Goal: Information Seeking & Learning: Learn about a topic

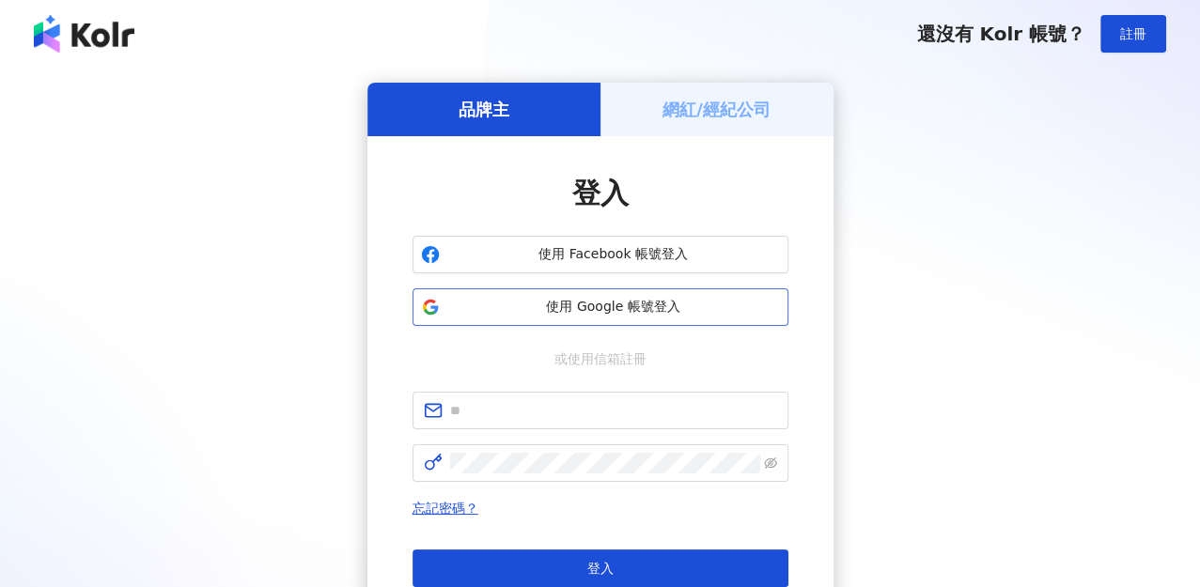
click at [588, 316] on span "使用 Google 帳號登入" at bounding box center [613, 307] width 333 height 19
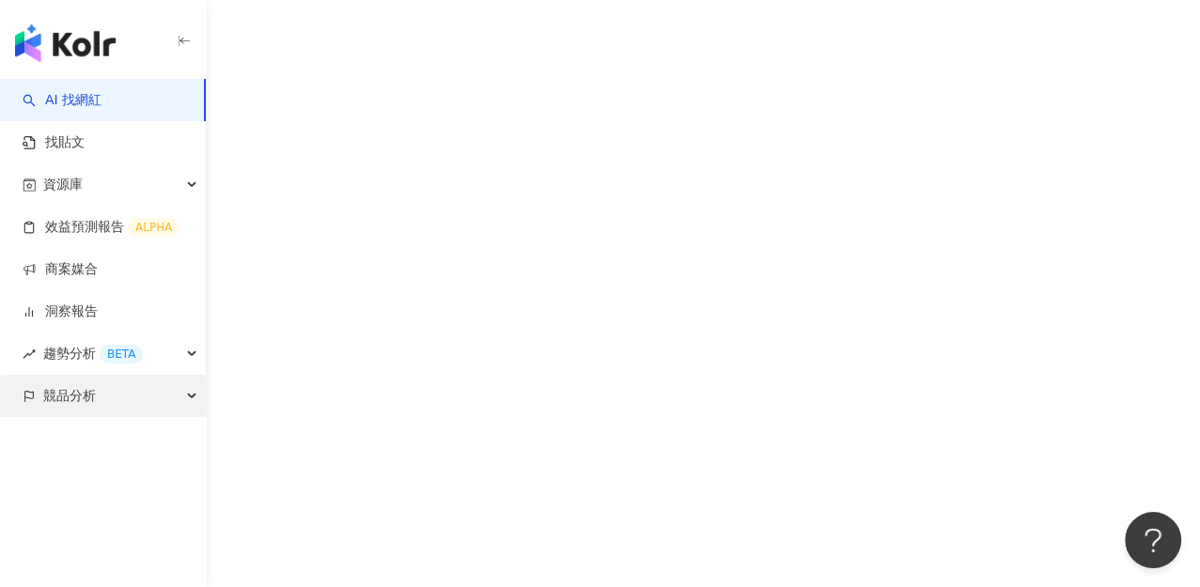
click at [68, 400] on span "競品分析" at bounding box center [69, 396] width 53 height 42
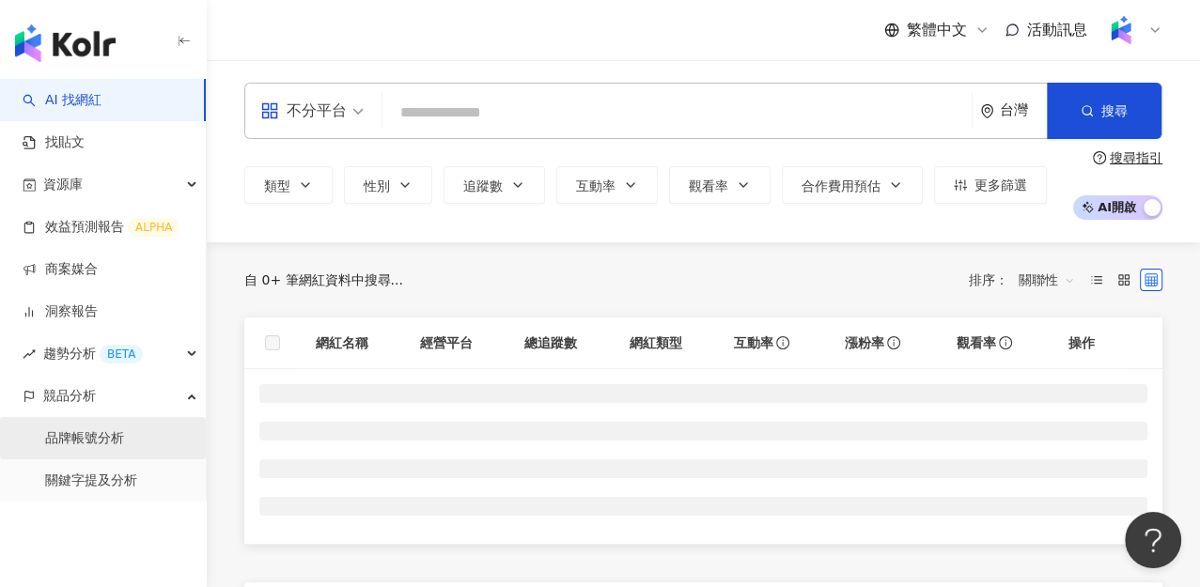
click at [108, 448] on link "品牌帳號分析" at bounding box center [84, 439] width 79 height 19
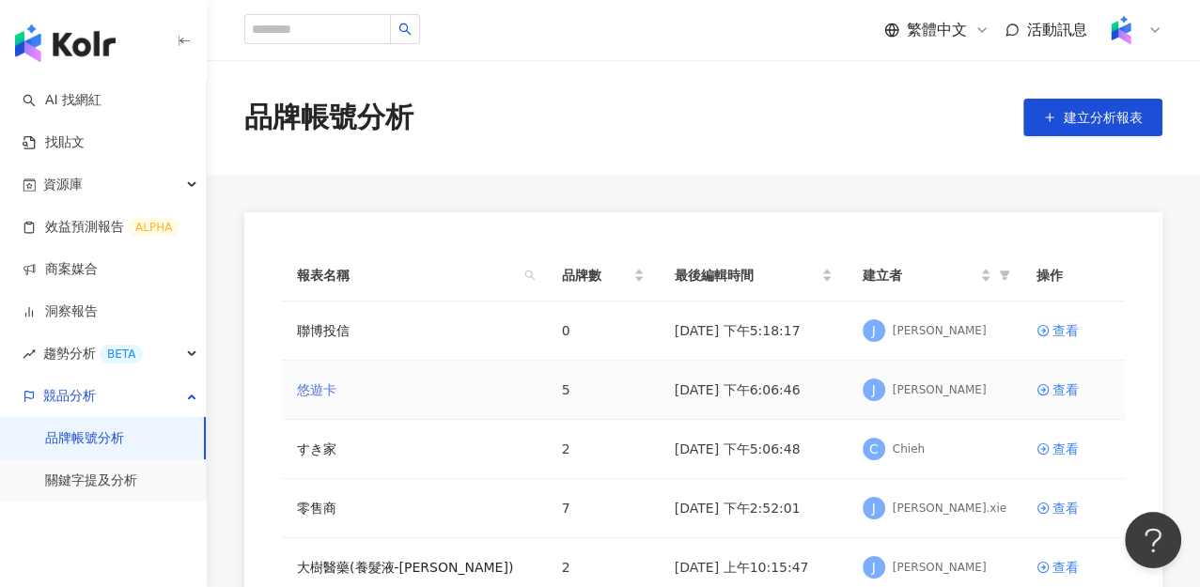
click at [308, 392] on link "悠遊卡" at bounding box center [316, 390] width 39 height 21
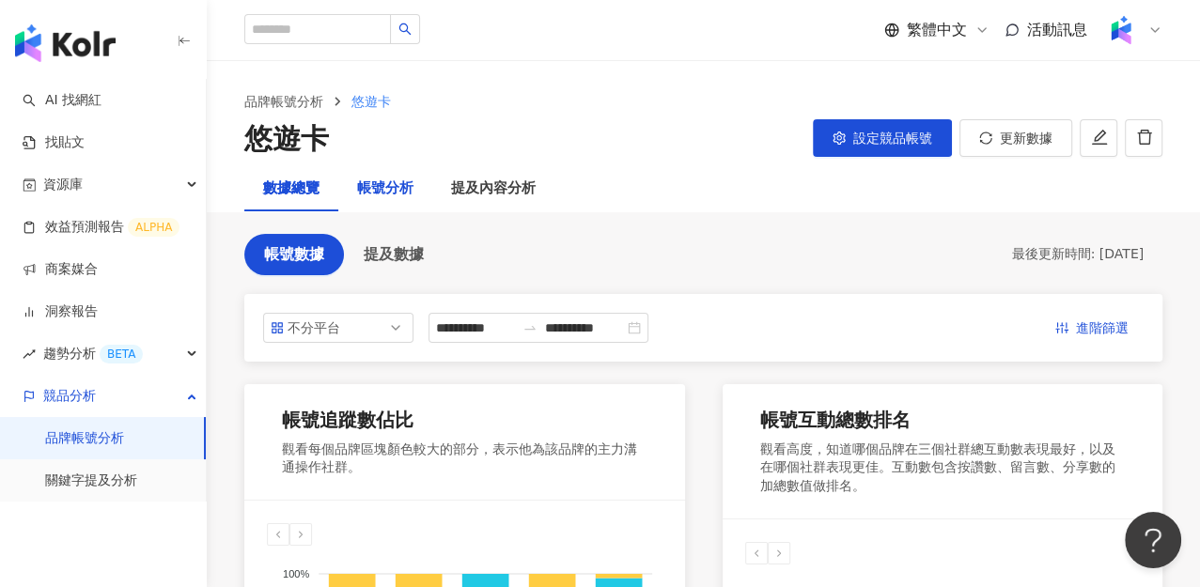
click at [367, 190] on div "帳號分析" at bounding box center [385, 189] width 56 height 23
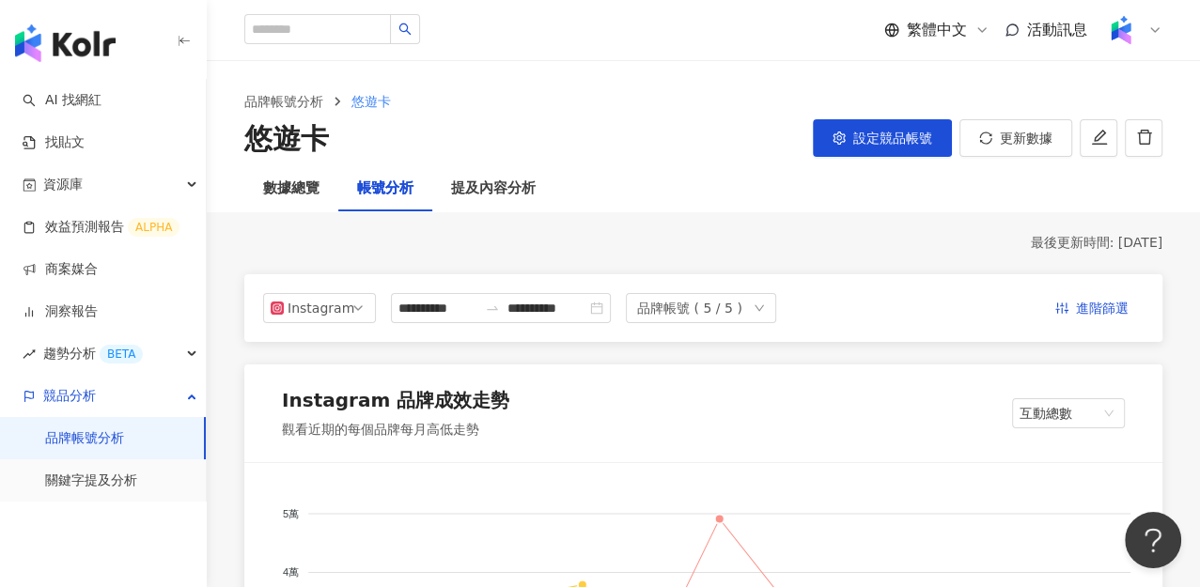
scroll to position [209, 0]
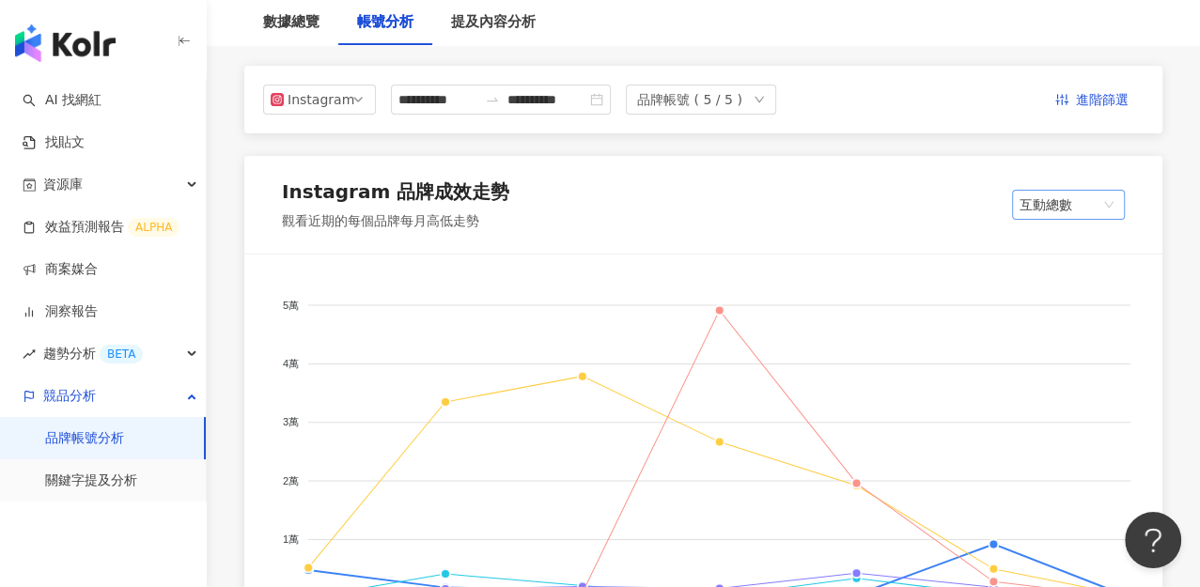
click at [1079, 205] on span "互動總數" at bounding box center [1069, 205] width 98 height 28
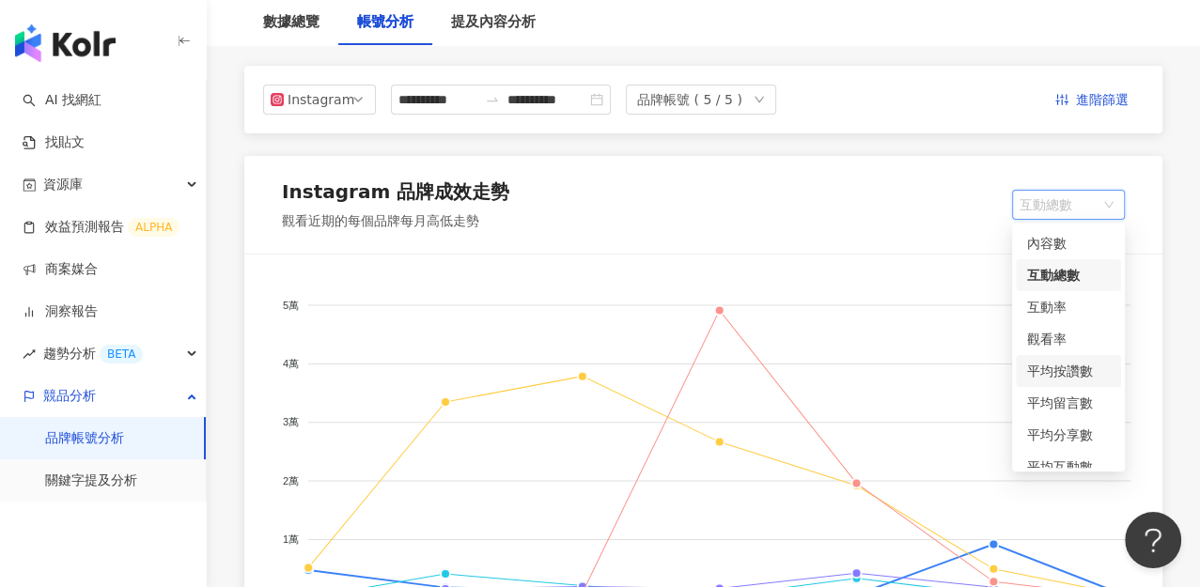
scroll to position [110, 0]
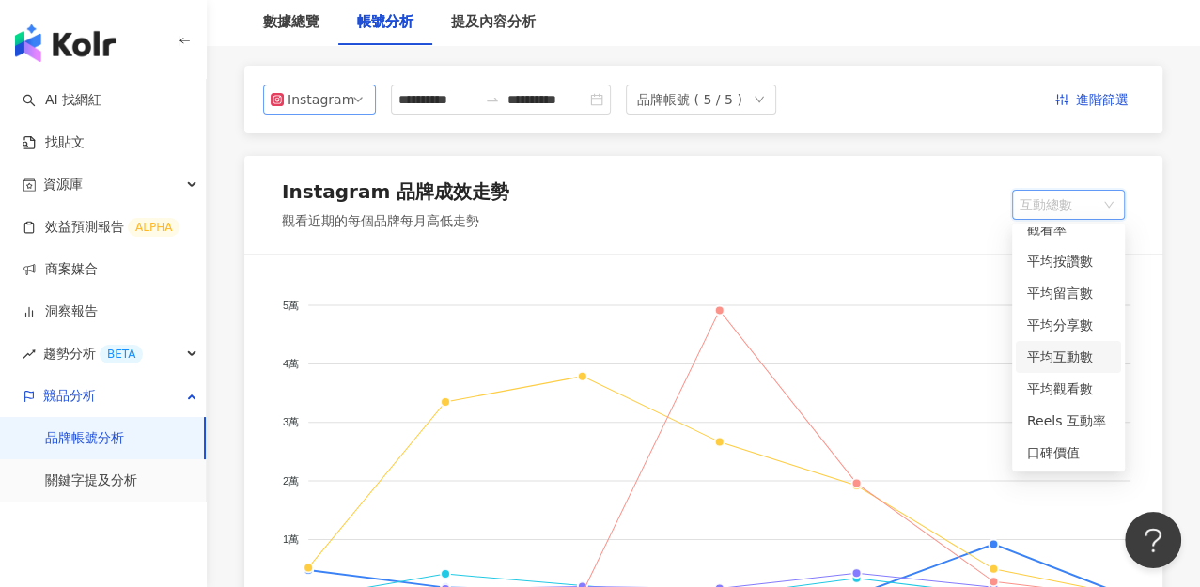
click at [349, 87] on span "Instagram" at bounding box center [320, 100] width 98 height 28
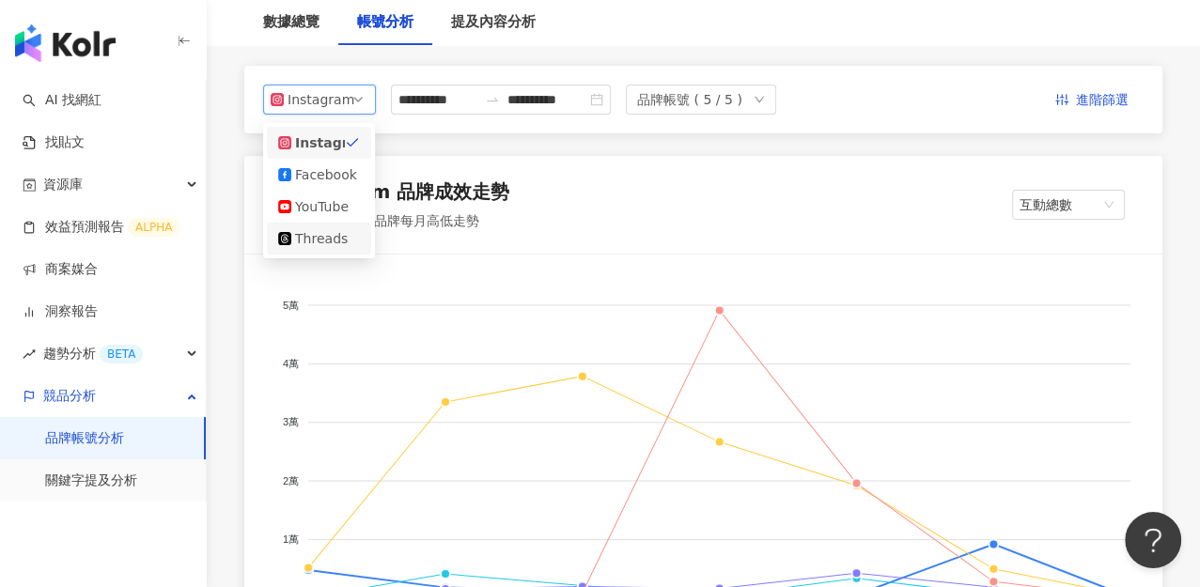
click at [327, 246] on div "Threads" at bounding box center [325, 238] width 61 height 21
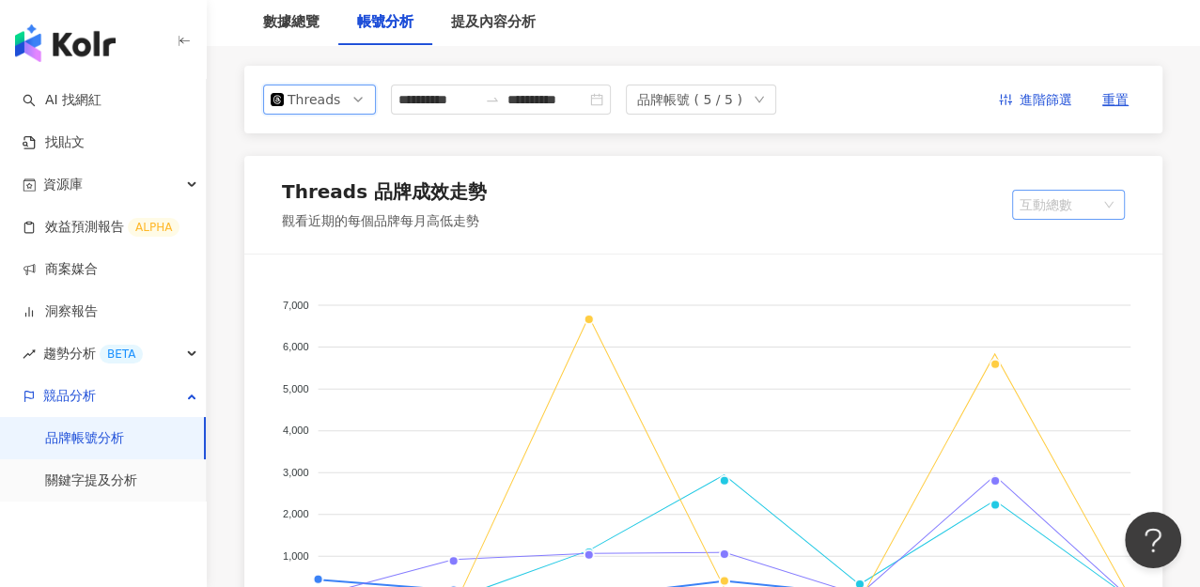
scroll to position [0, 0]
click at [1067, 198] on span "互動總數" at bounding box center [1069, 205] width 98 height 28
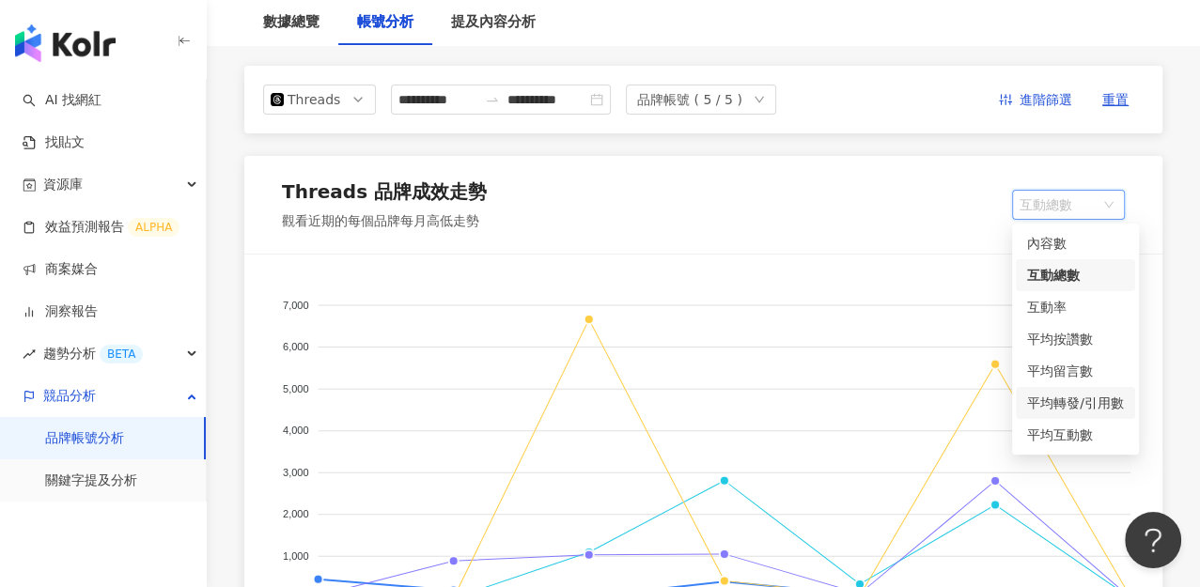
click at [1070, 413] on div "平均轉發/引用數" at bounding box center [1075, 403] width 119 height 32
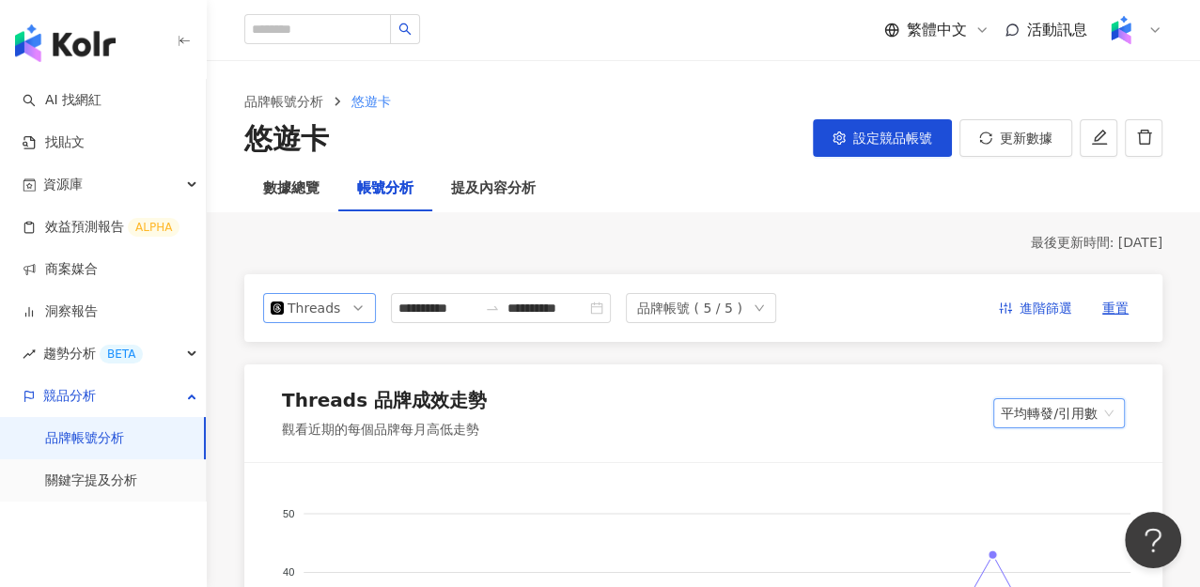
click at [317, 309] on div "Threads" at bounding box center [318, 308] width 61 height 28
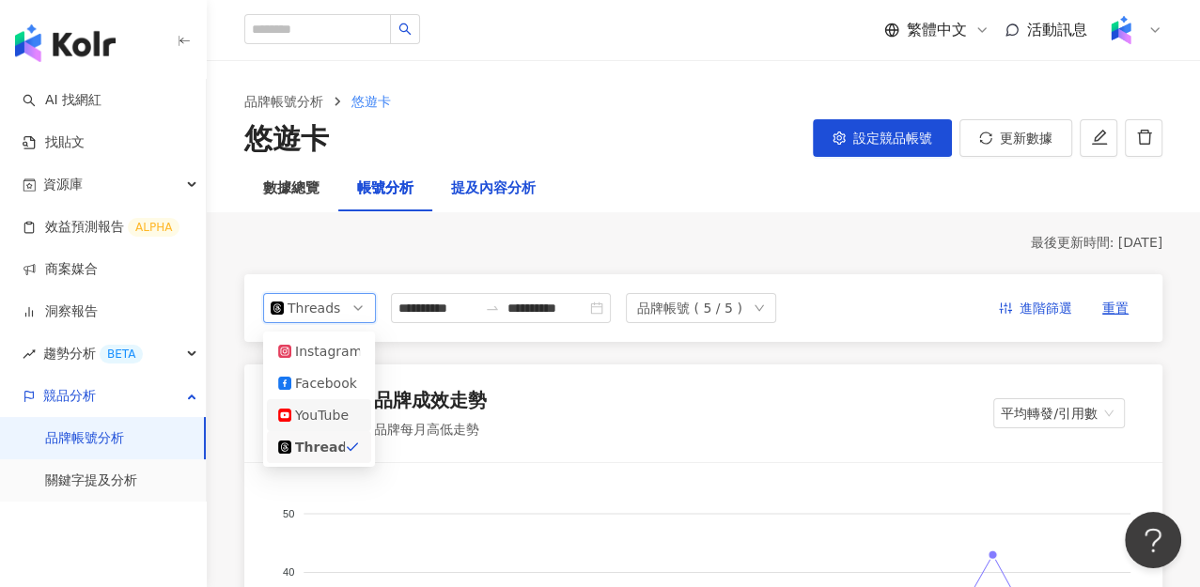
click at [508, 197] on div "提及內容分析" at bounding box center [493, 189] width 85 height 23
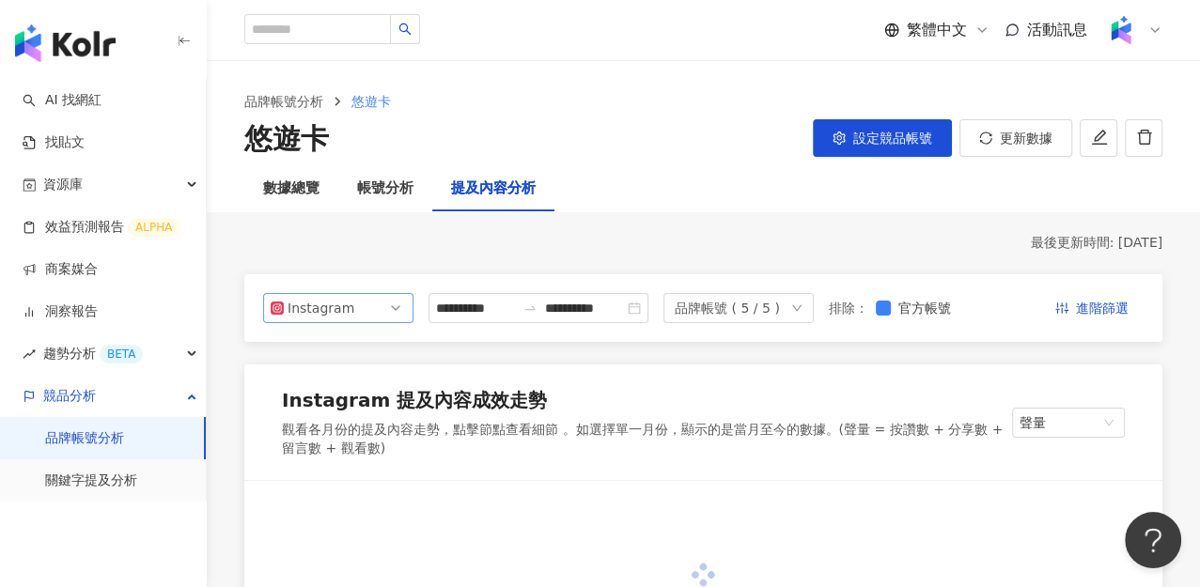
click at [395, 322] on span "Instagram" at bounding box center [338, 308] width 135 height 28
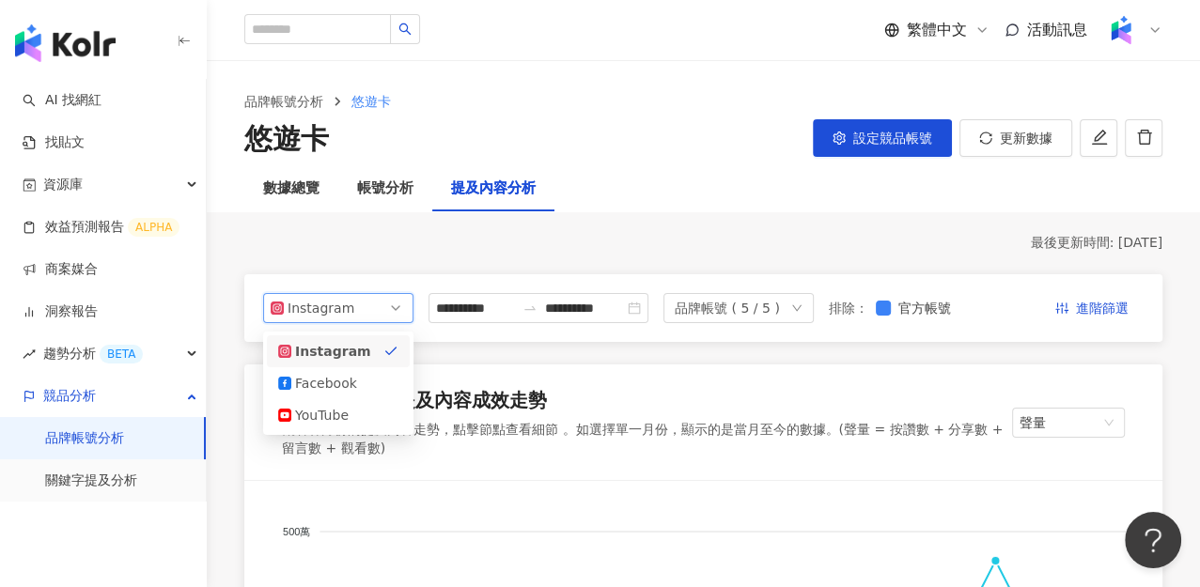
click at [393, 239] on div "最後更新時間: [DATE]" at bounding box center [703, 243] width 918 height 19
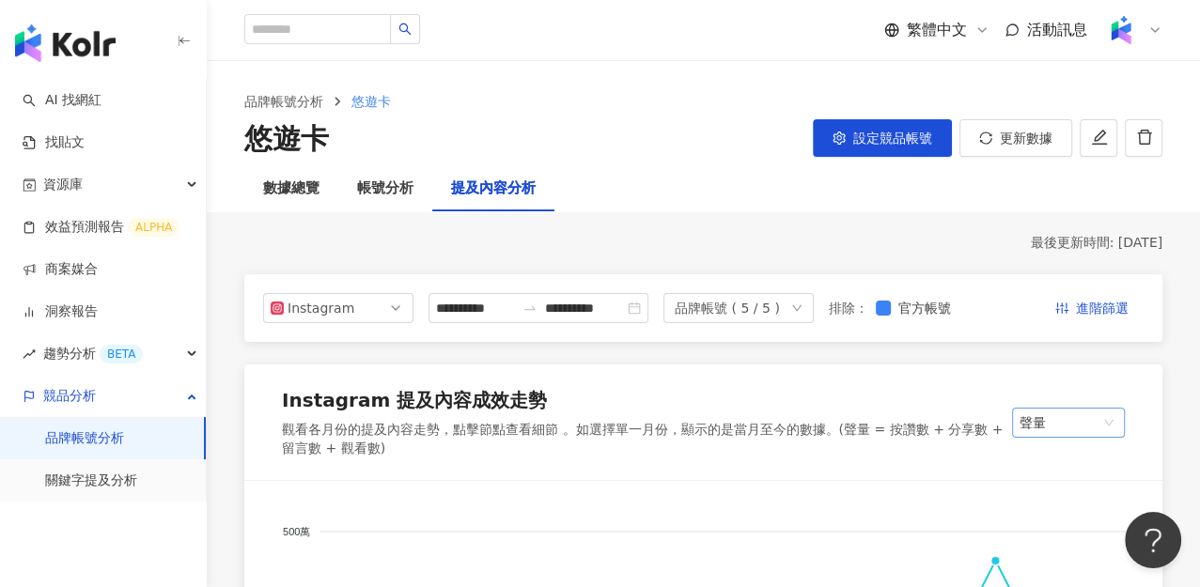
click at [1055, 437] on span "聲量" at bounding box center [1069, 423] width 98 height 28
click at [117, 489] on link "關鍵字提及分析" at bounding box center [91, 481] width 92 height 19
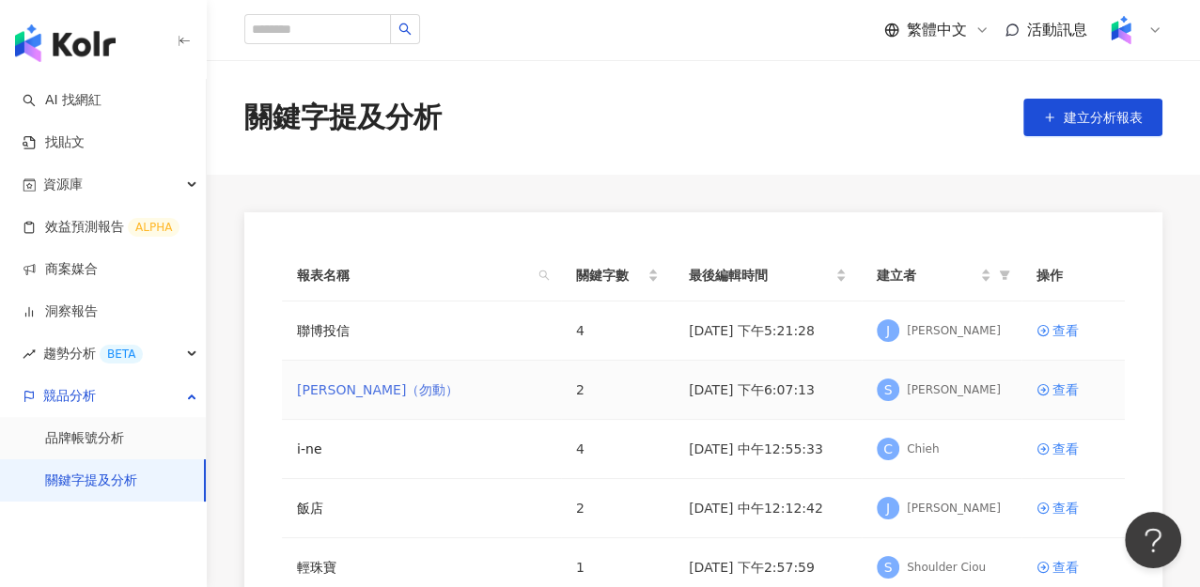
click at [333, 398] on link "[PERSON_NAME]（勿動）" at bounding box center [378, 390] width 162 height 21
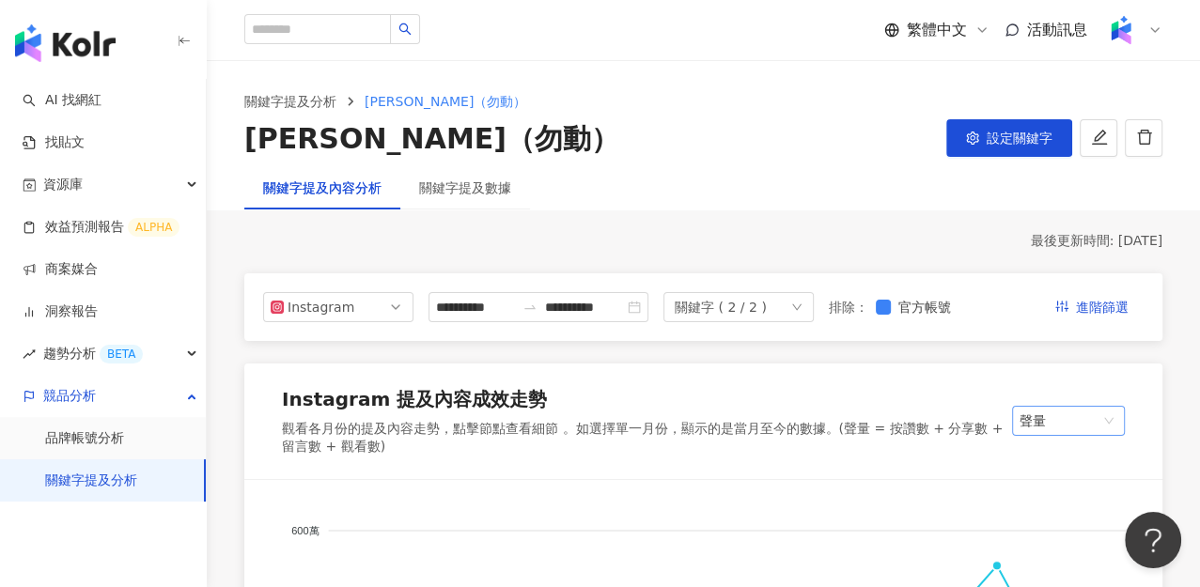
click at [1044, 435] on span "聲量" at bounding box center [1069, 421] width 98 height 28
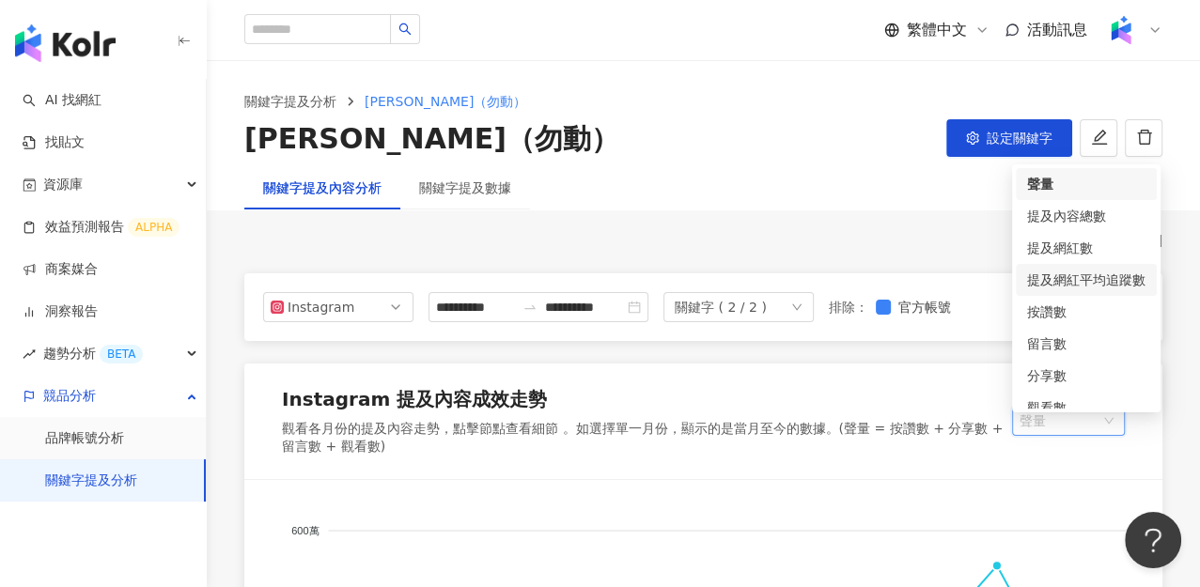
click at [1068, 285] on div "提及網紅平均追蹤數" at bounding box center [1086, 280] width 118 height 21
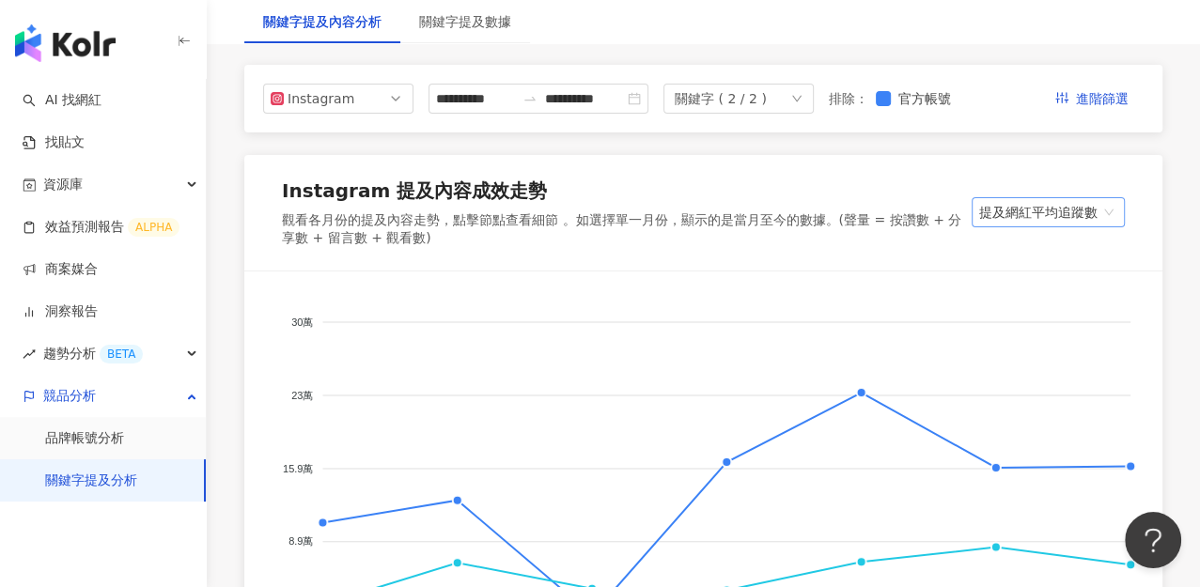
click at [1040, 224] on span "提及網紅平均追蹤數" at bounding box center [1048, 212] width 138 height 28
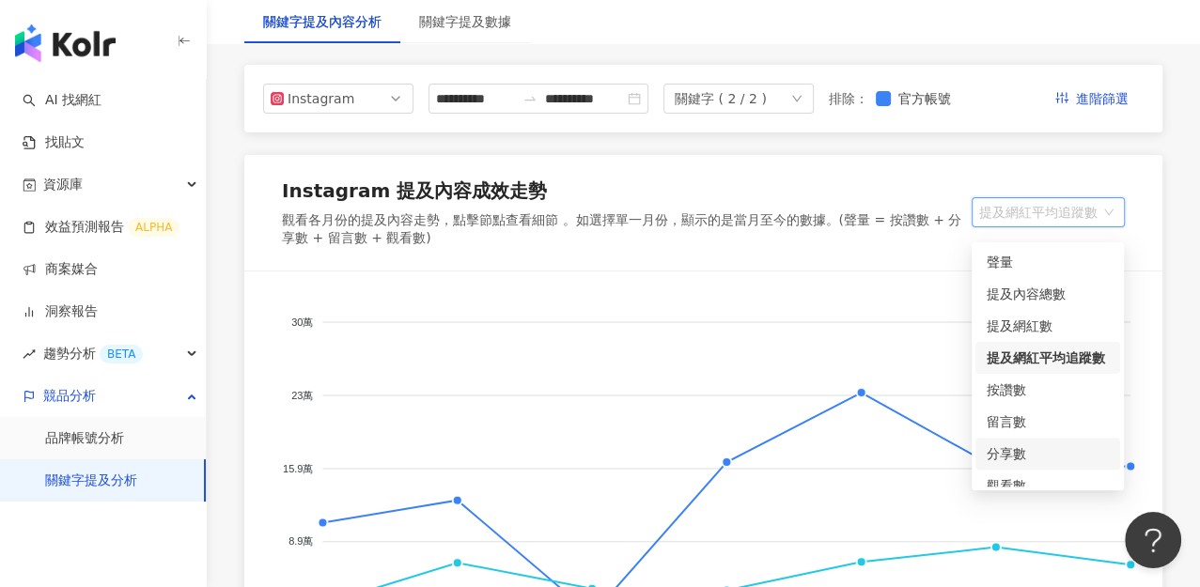
click at [1039, 444] on div "分享數" at bounding box center [1048, 454] width 122 height 21
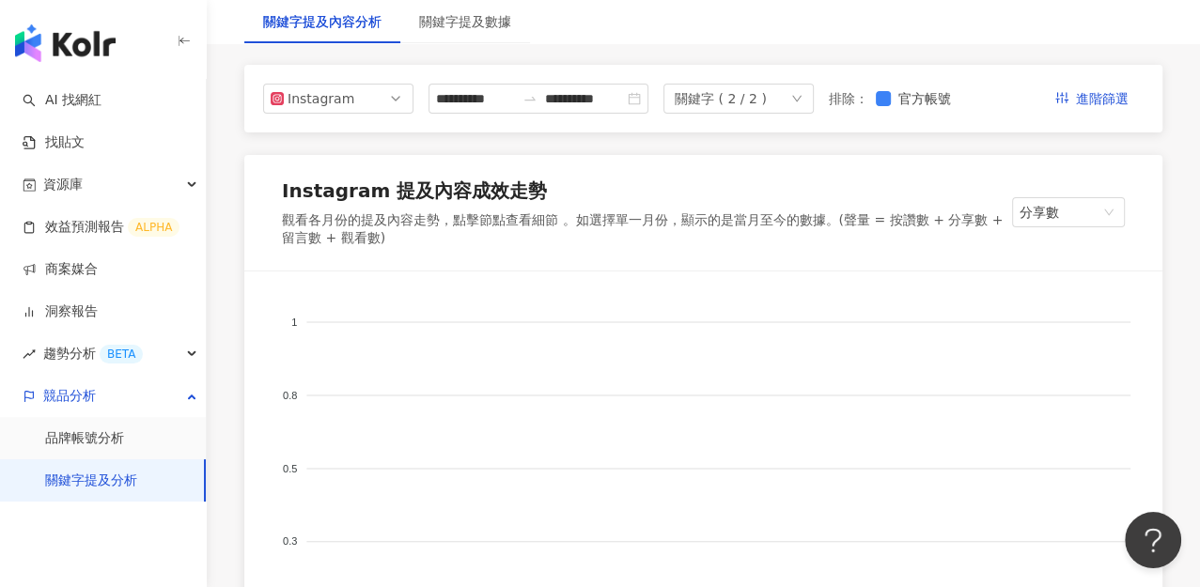
click at [1073, 221] on span "分享數" at bounding box center [1069, 212] width 98 height 28
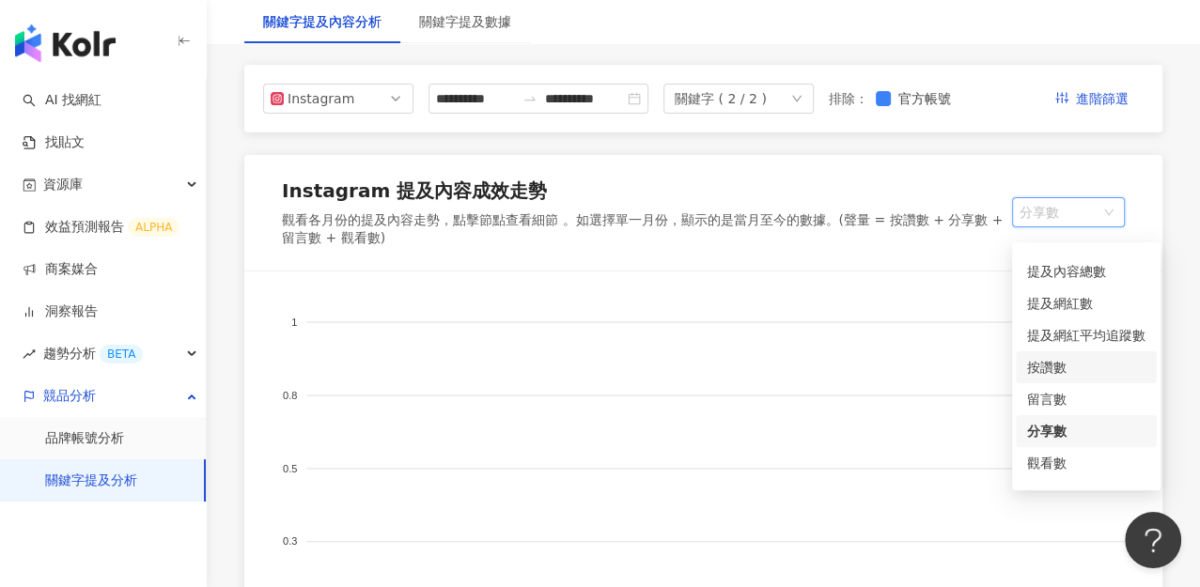
scroll to position [0, 0]
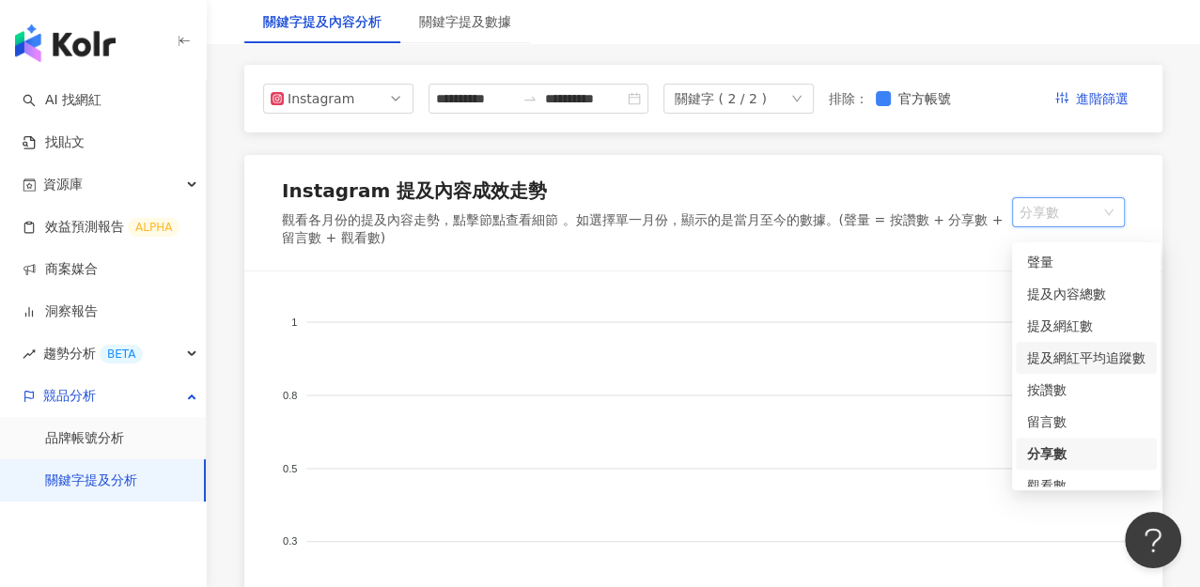
click at [1084, 357] on div "提及網紅平均追蹤數" at bounding box center [1086, 358] width 118 height 21
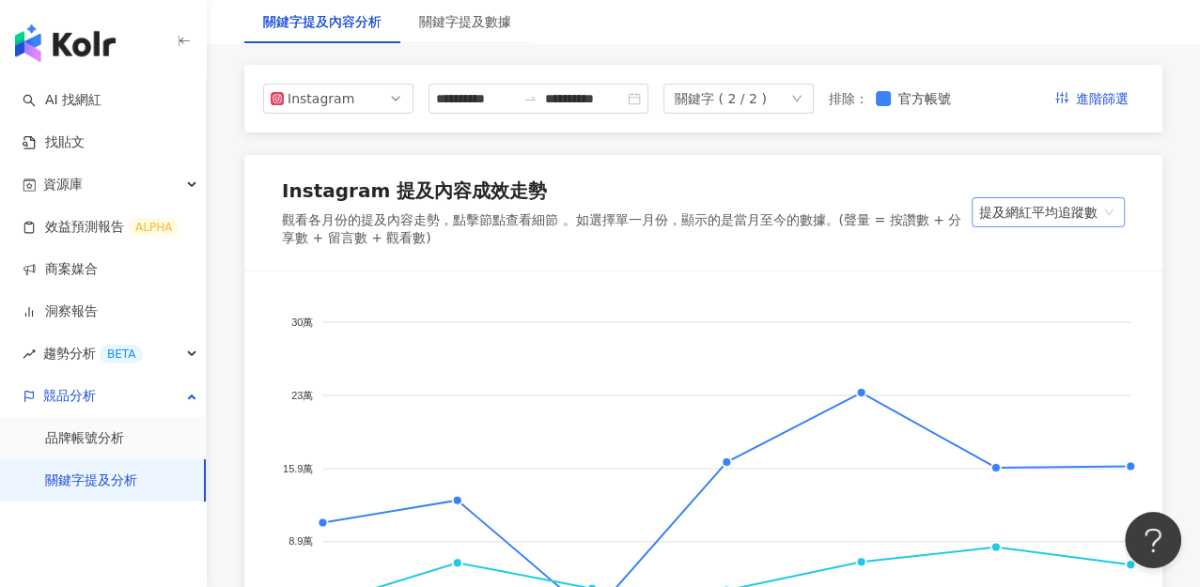
click at [1072, 219] on span "提及網紅平均追蹤數" at bounding box center [1048, 212] width 138 height 28
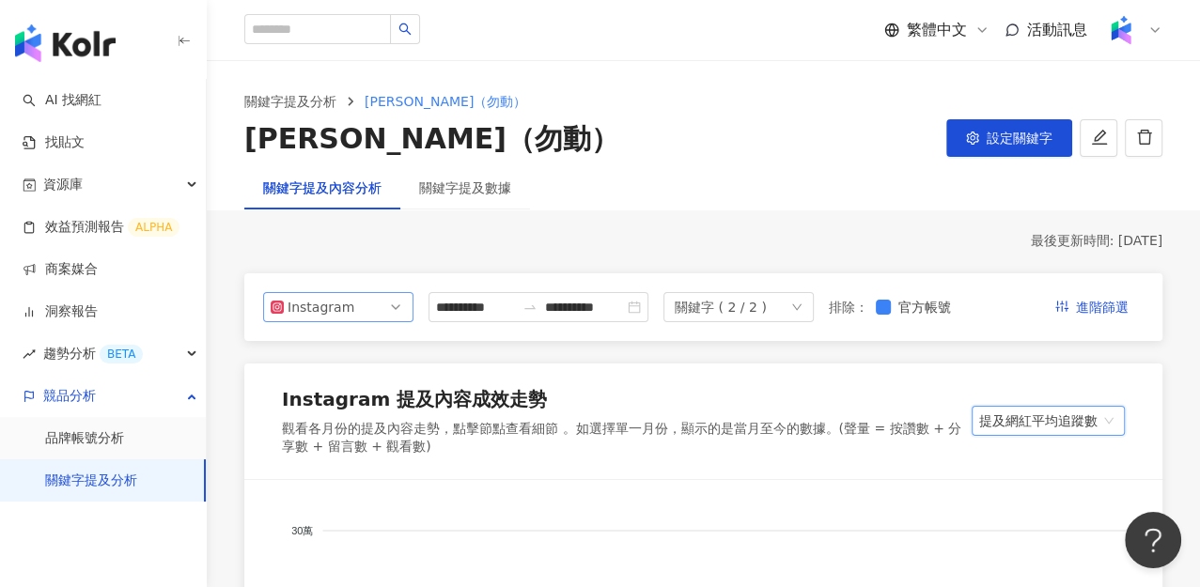
click at [385, 313] on span "Instagram" at bounding box center [338, 307] width 135 height 28
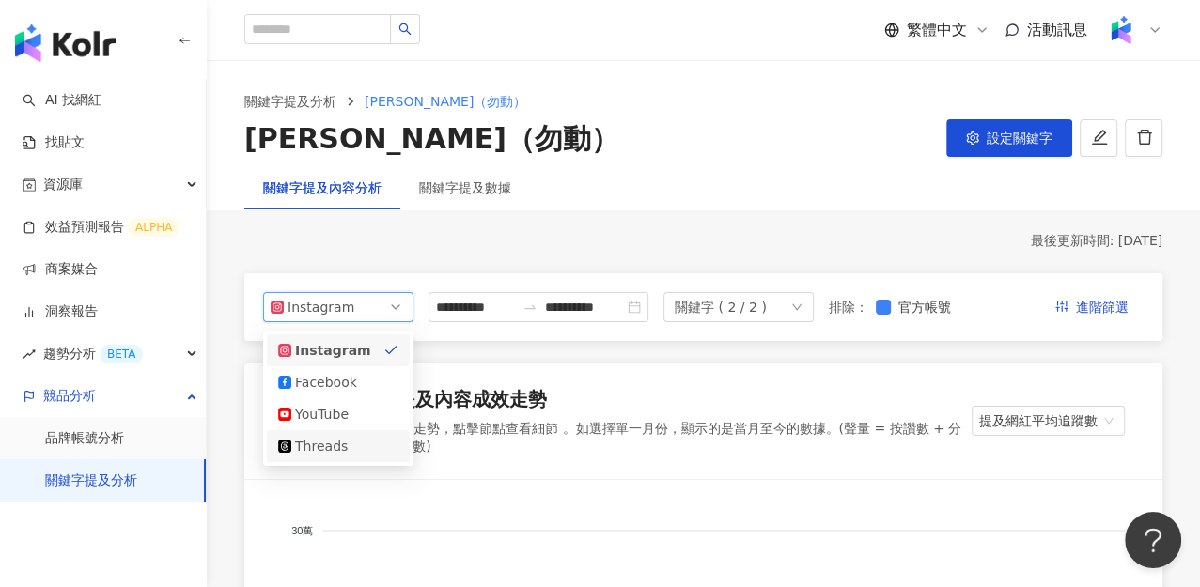
click at [336, 447] on div "Threads" at bounding box center [325, 446] width 61 height 21
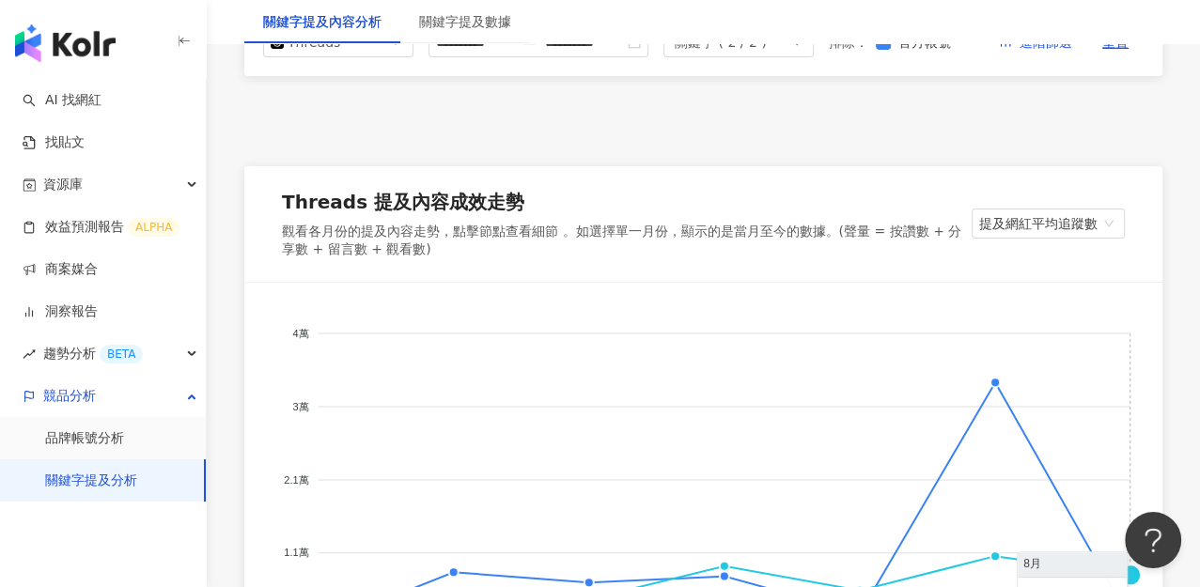
scroll to position [313, 0]
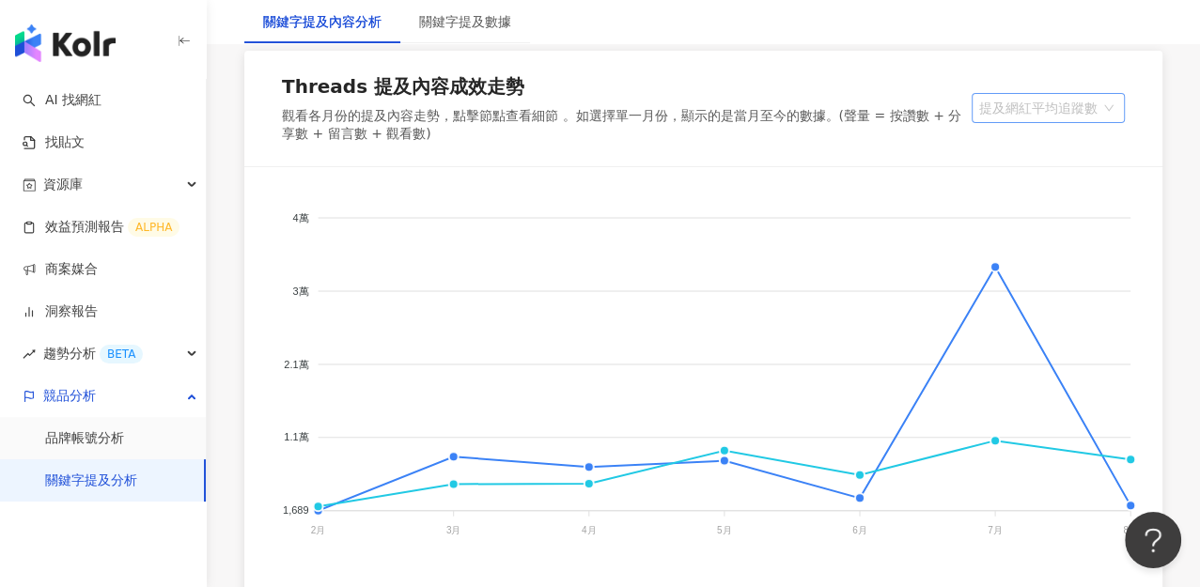
click at [1011, 122] on span "提及網紅平均追蹤數" at bounding box center [1048, 108] width 138 height 28
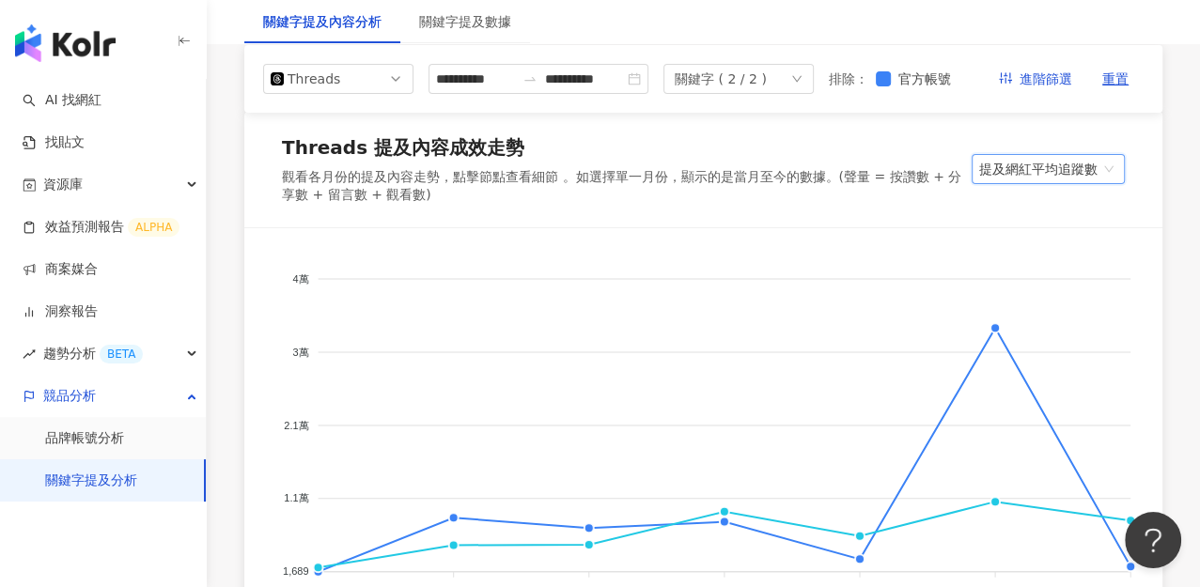
scroll to position [209, 0]
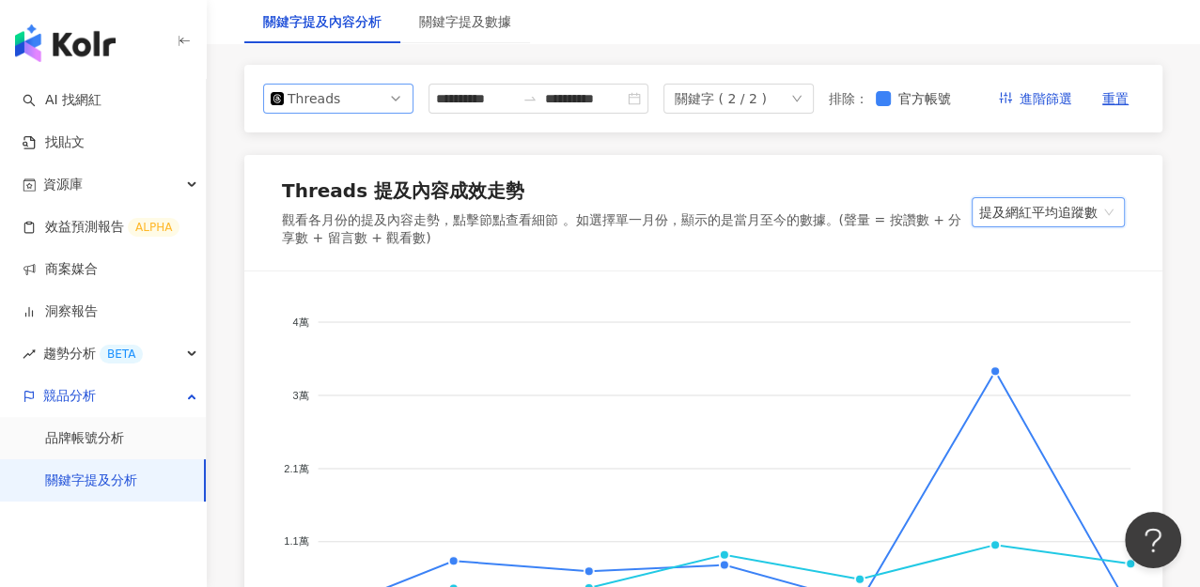
click at [364, 113] on span "Threads" at bounding box center [338, 99] width 135 height 28
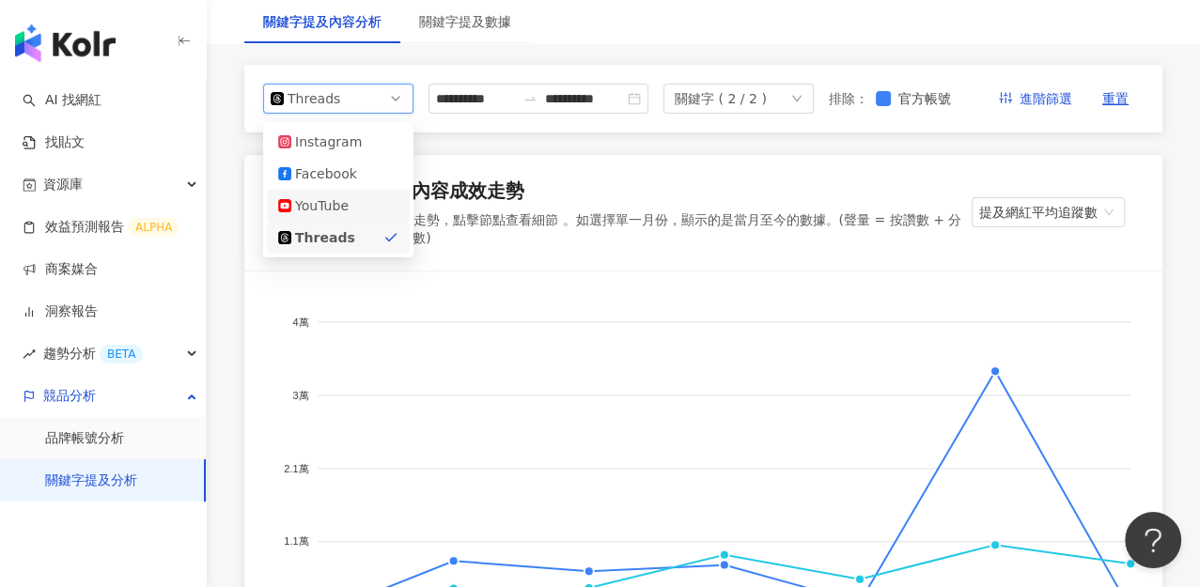
click at [336, 216] on div "YouTube" at bounding box center [325, 205] width 61 height 21
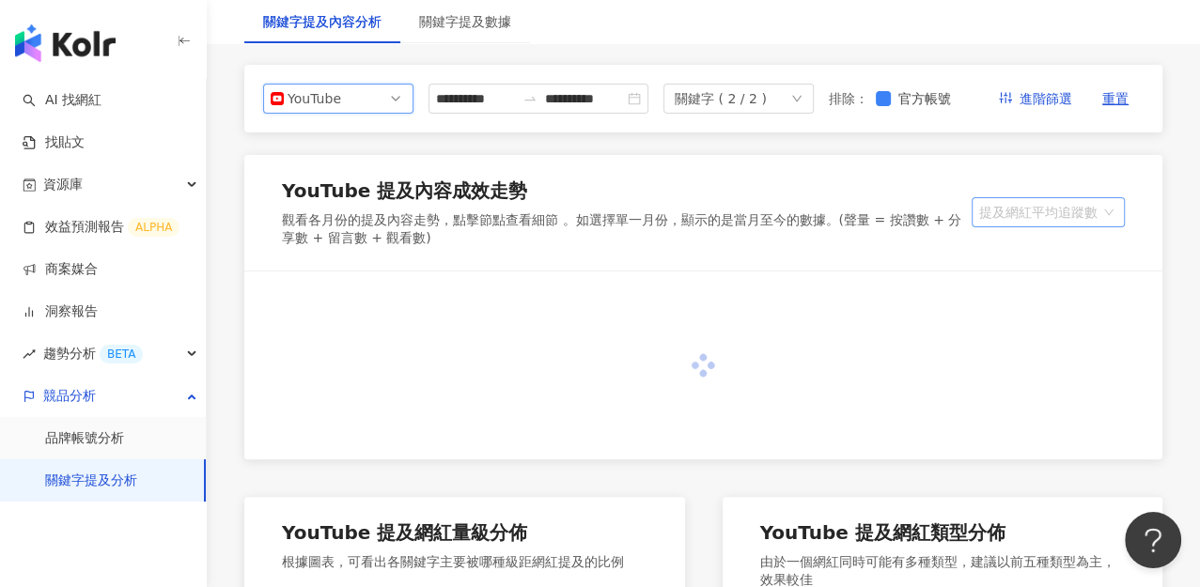
click at [1044, 227] on span "提及網紅平均追蹤數" at bounding box center [1048, 212] width 138 height 28
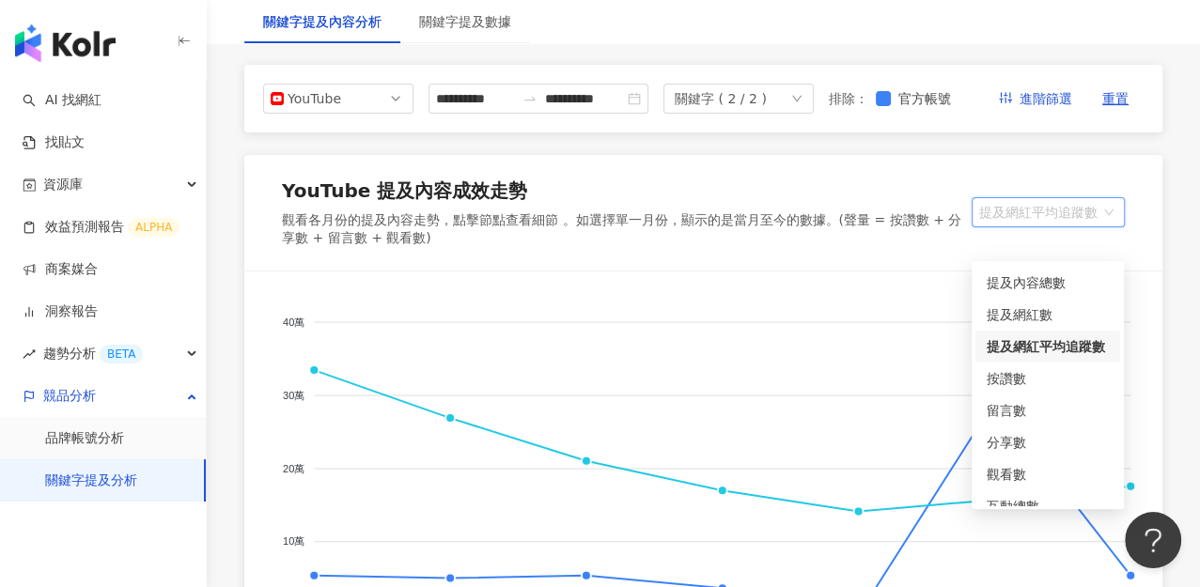
scroll to position [46, 0]
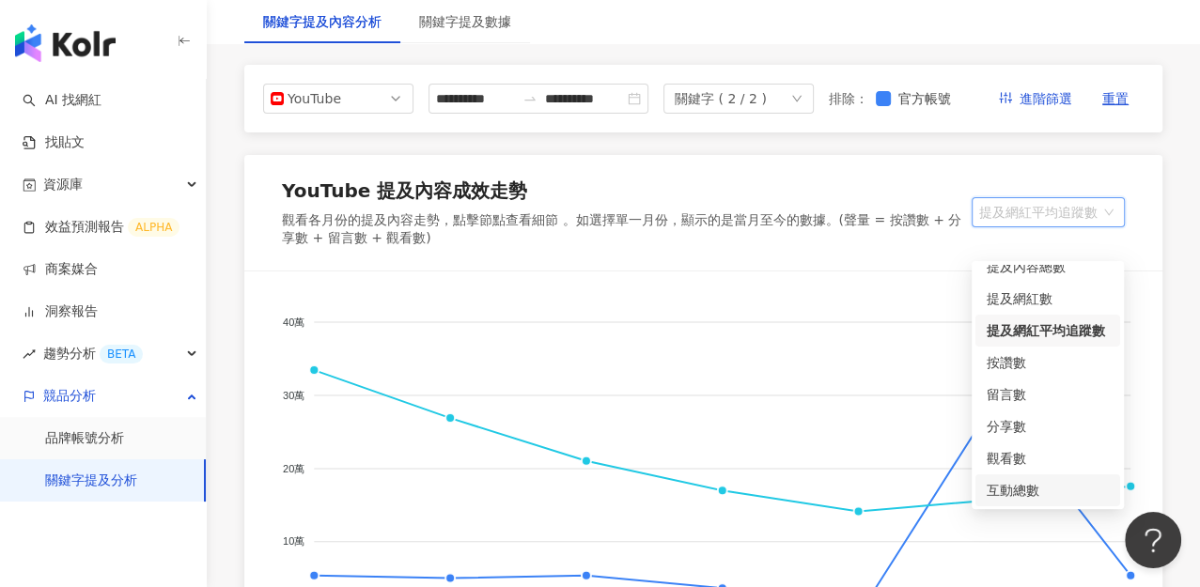
click at [1046, 492] on div "互動總數" at bounding box center [1048, 490] width 122 height 21
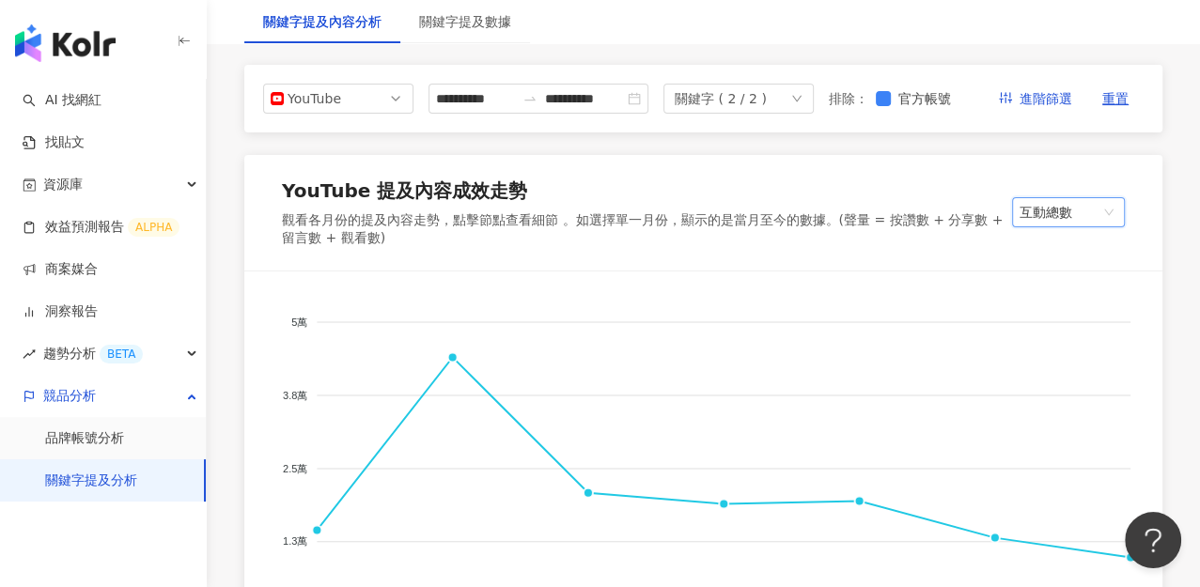
click at [1052, 227] on span "互動總數" at bounding box center [1069, 212] width 98 height 28
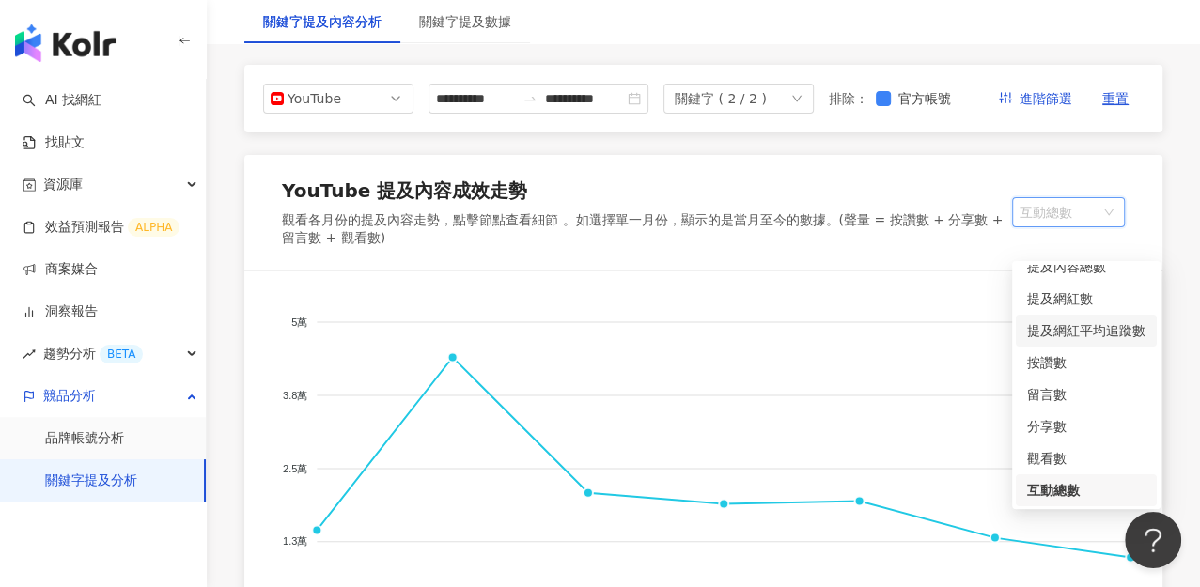
scroll to position [0, 0]
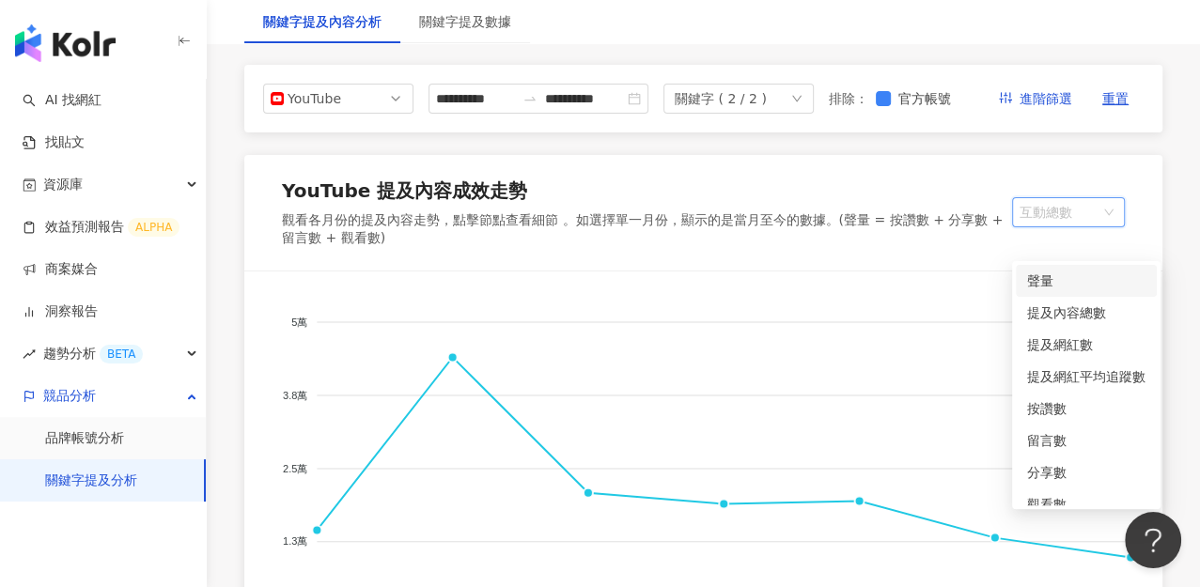
click at [1055, 279] on div "聲量" at bounding box center [1086, 281] width 118 height 21
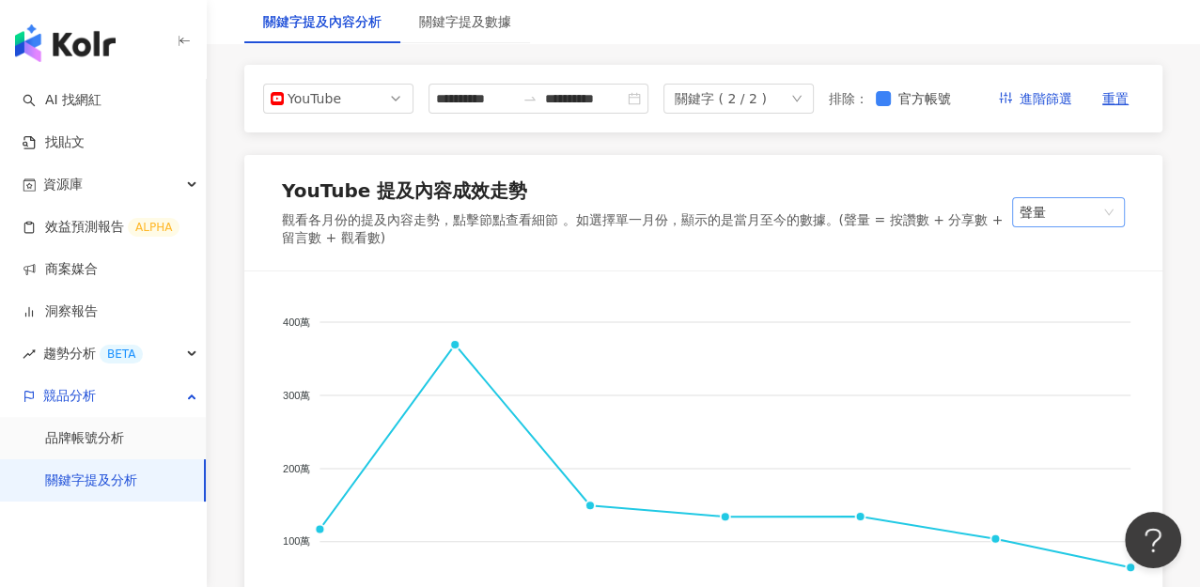
click at [1063, 227] on span "聲量" at bounding box center [1069, 212] width 98 height 28
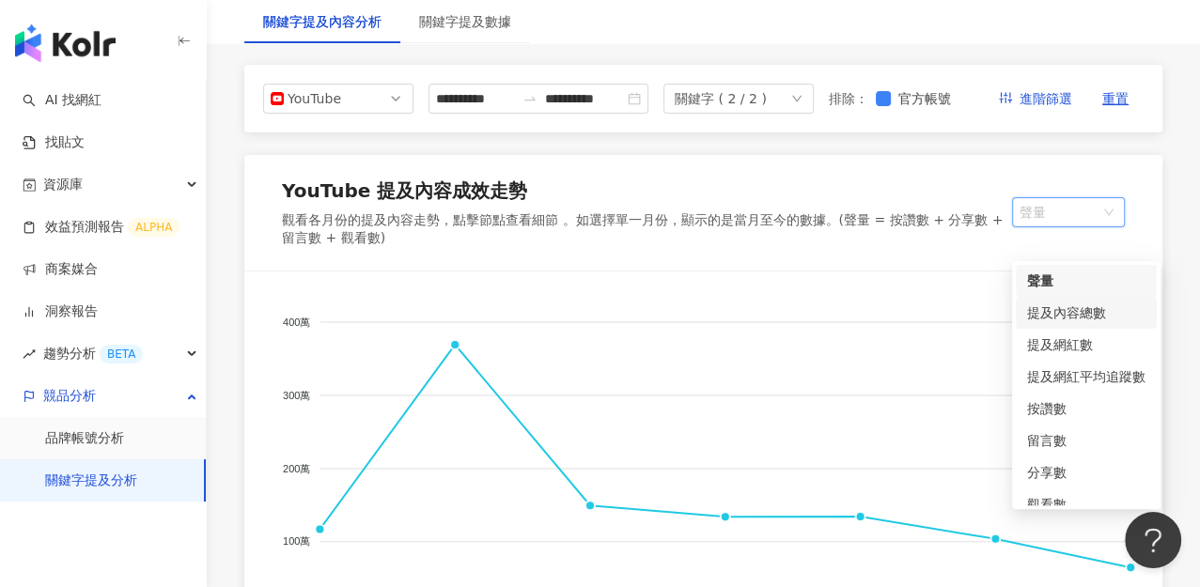
click at [1054, 305] on div "提及內容總數" at bounding box center [1086, 313] width 118 height 21
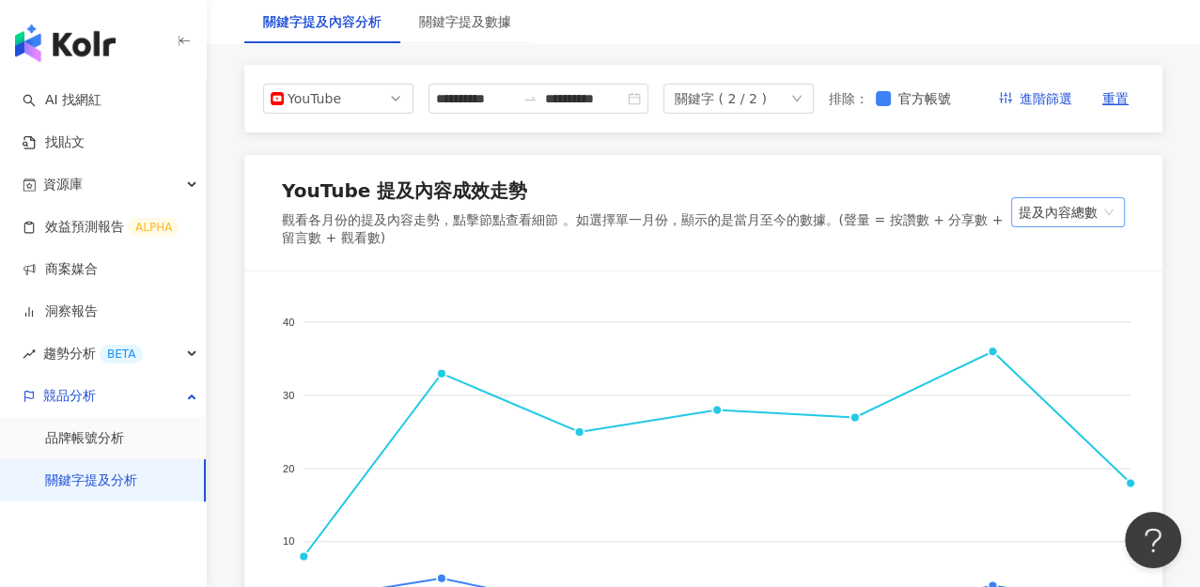
click at [1068, 227] on span "提及內容總數" at bounding box center [1068, 212] width 99 height 28
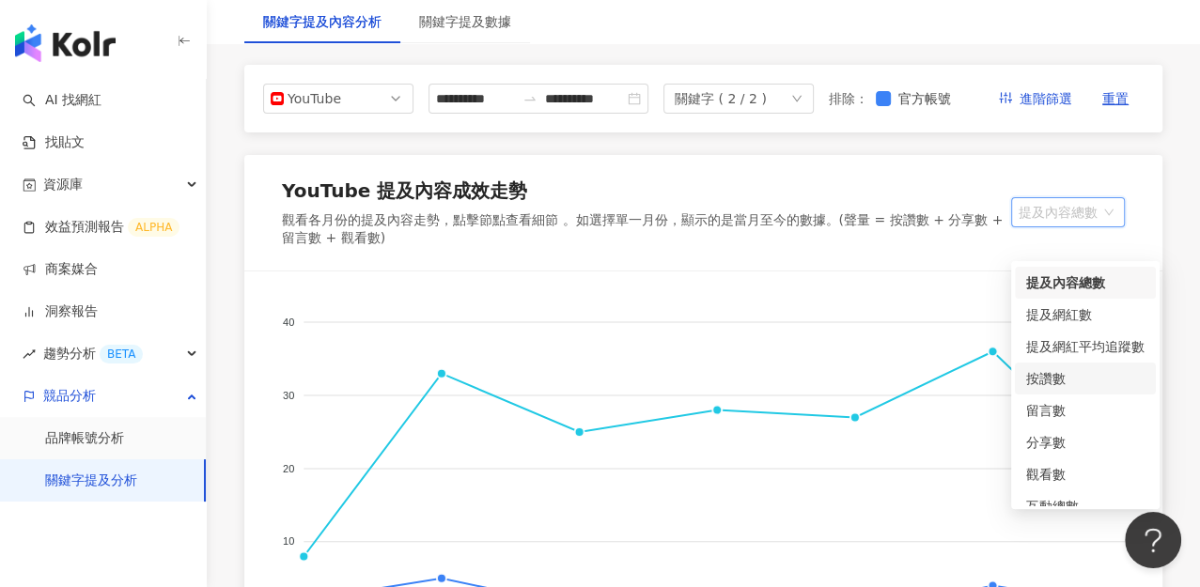
scroll to position [46, 0]
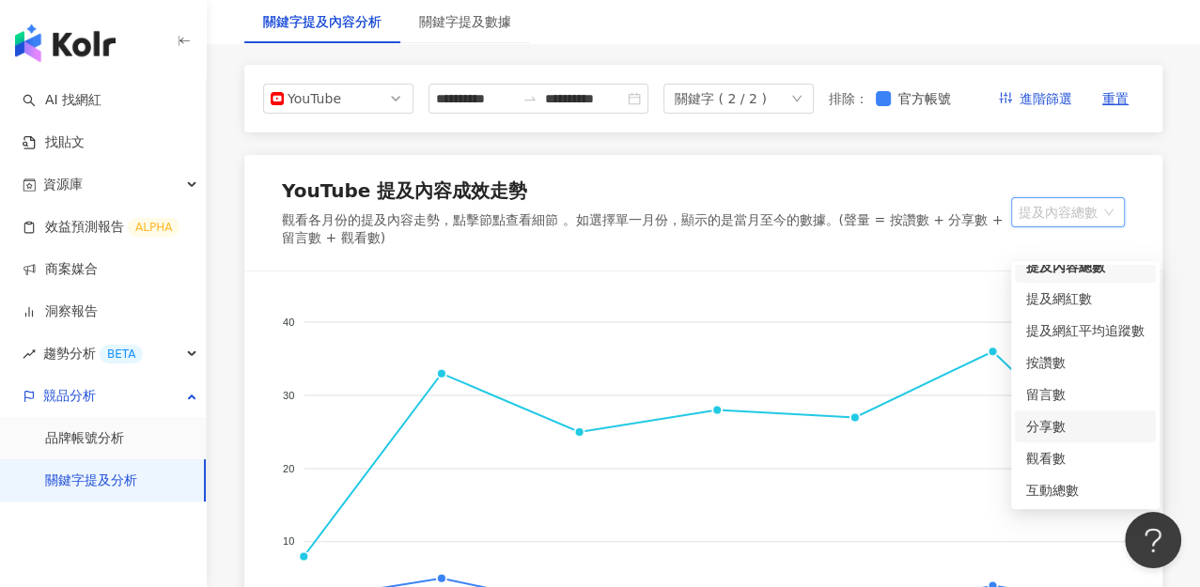
click at [1081, 430] on div "分享數" at bounding box center [1085, 426] width 118 height 21
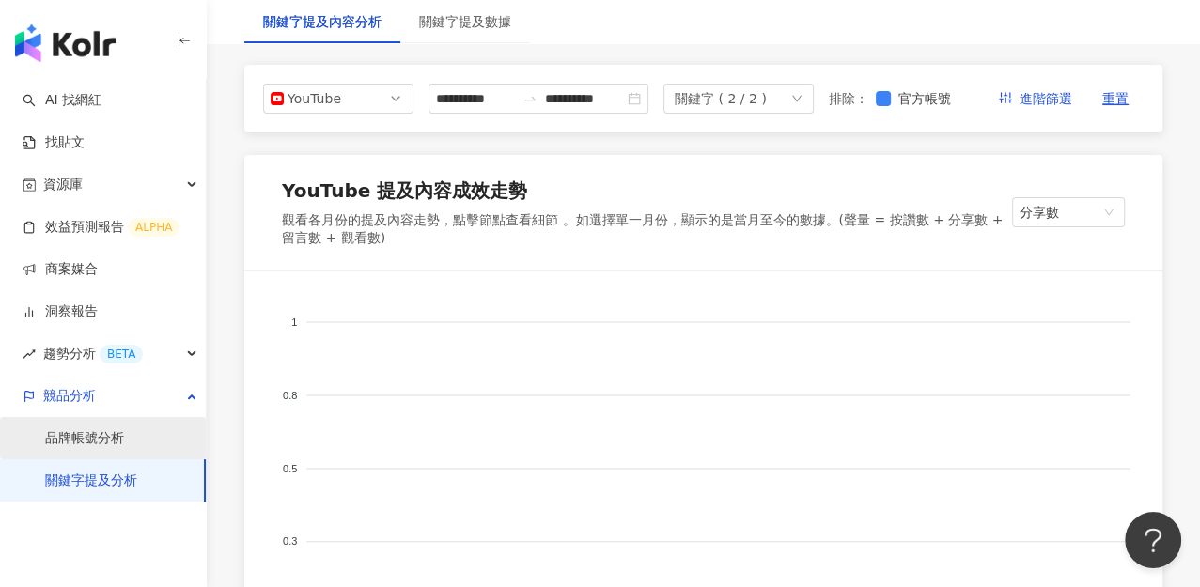
click at [124, 436] on link "品牌帳號分析" at bounding box center [84, 439] width 79 height 19
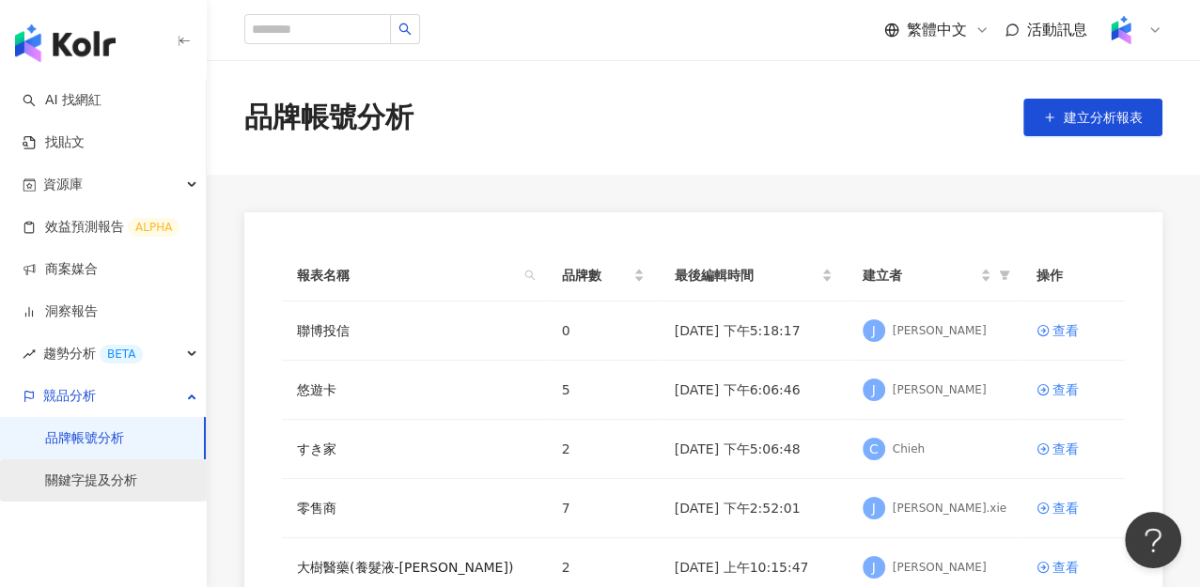
click at [126, 478] on link "關鍵字提及分析" at bounding box center [91, 481] width 92 height 19
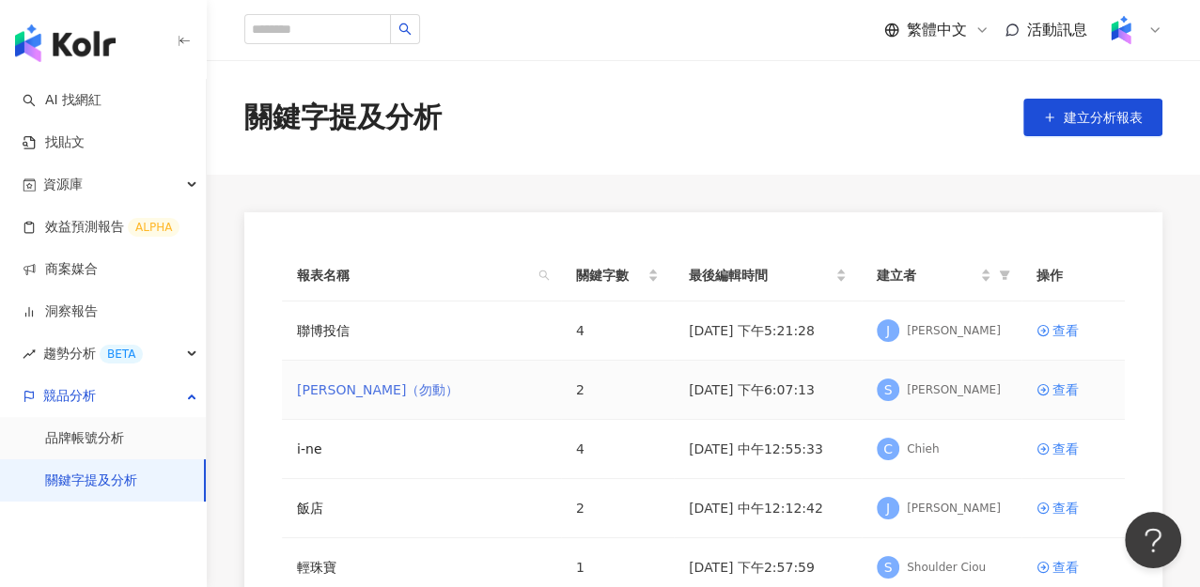
click at [363, 390] on link "[PERSON_NAME]（勿動）" at bounding box center [378, 390] width 162 height 21
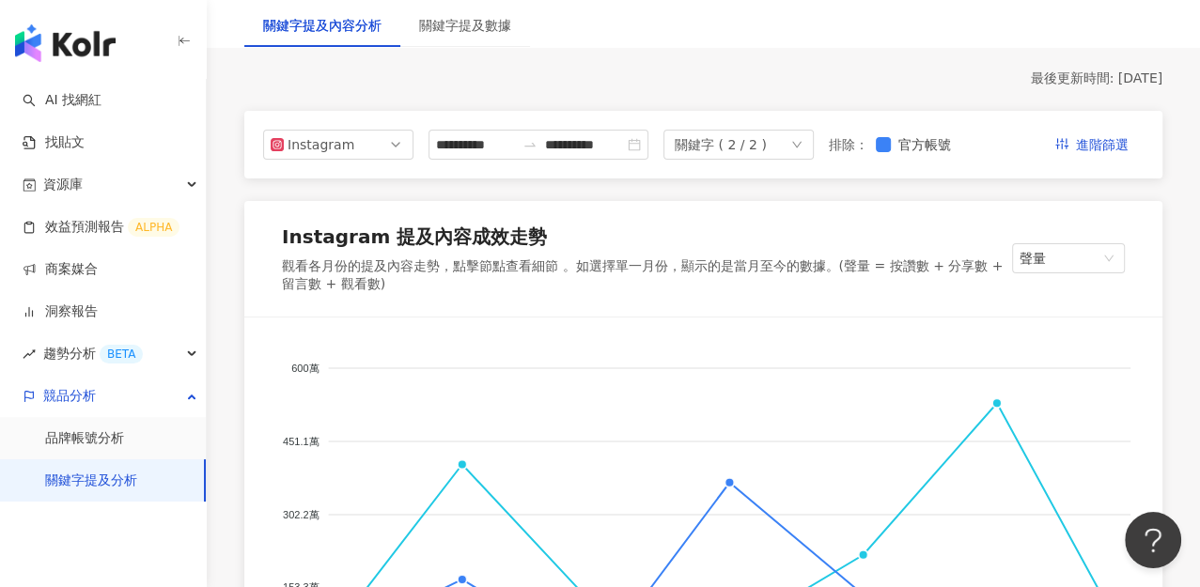
scroll to position [209, 0]
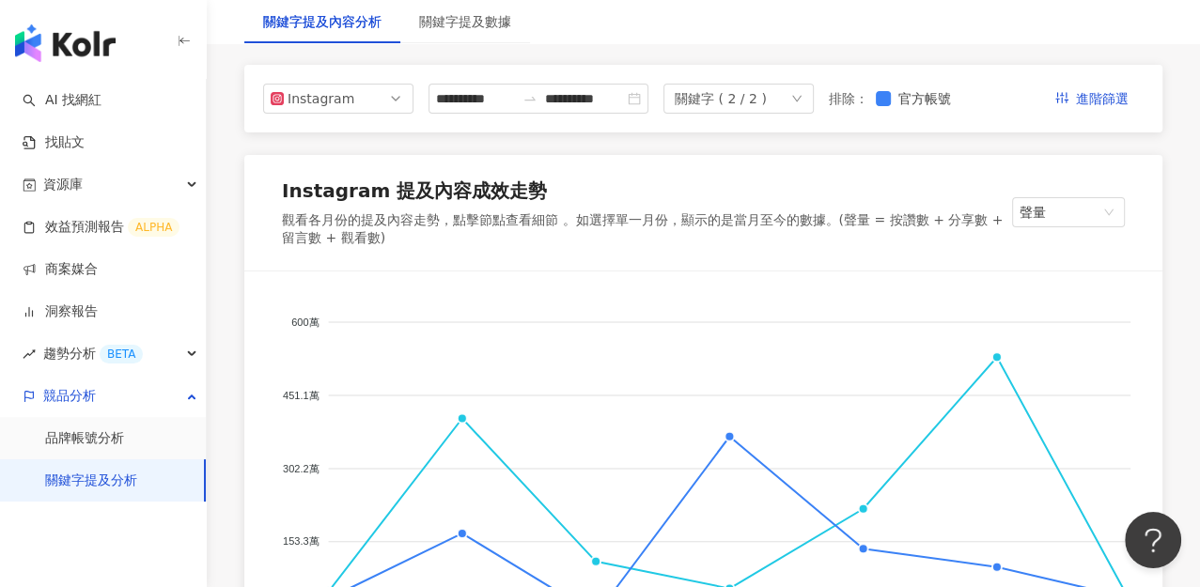
click at [1070, 239] on div "Instagram 提及內容成效走勢 觀看各月份的提及內容走勢，點擊節點查看細節 。如選擇單一月份，顯示的是當月至今的數據。(聲量 = 按讚數 + 分享數 +…" at bounding box center [703, 213] width 918 height 116
click at [1063, 217] on span "聲量" at bounding box center [1069, 212] width 98 height 28
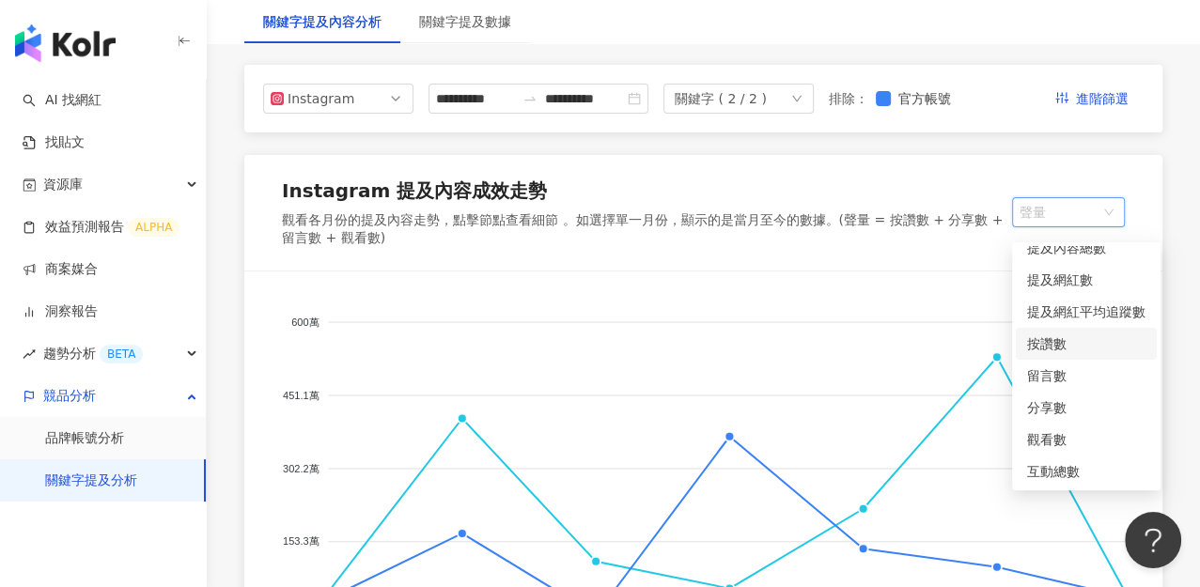
scroll to position [0, 0]
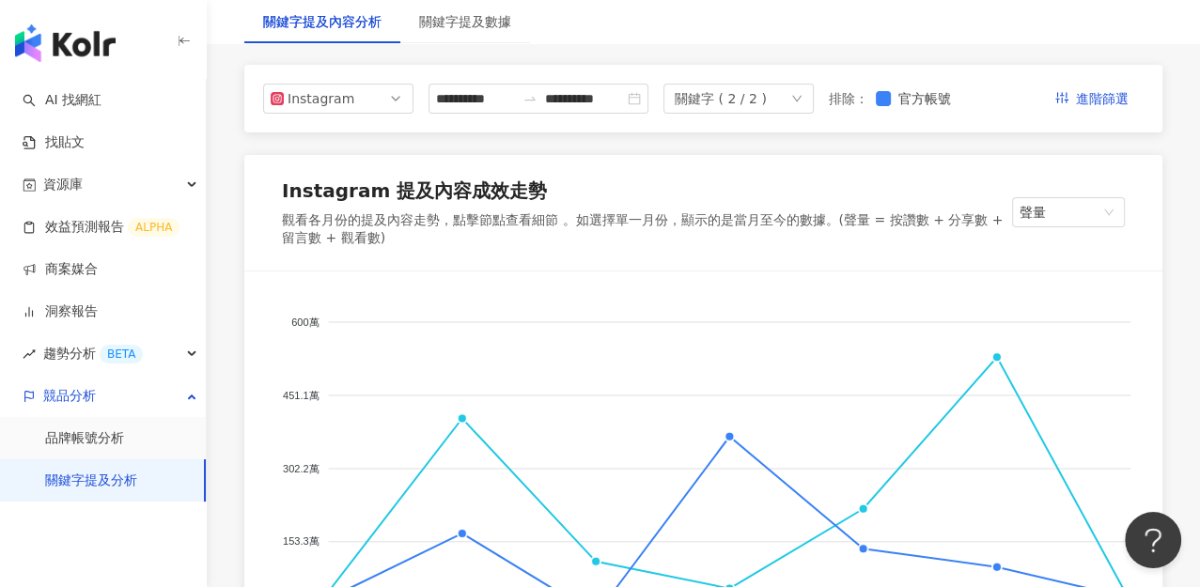
click at [863, 225] on div "觀看各月份的提及內容走勢，點擊節點查看細節 。如選擇單一月份，顯示的是當月至今的數據。(聲量 = 按讚數 + 分享數 + 留言數 + 觀看數)" at bounding box center [647, 229] width 730 height 37
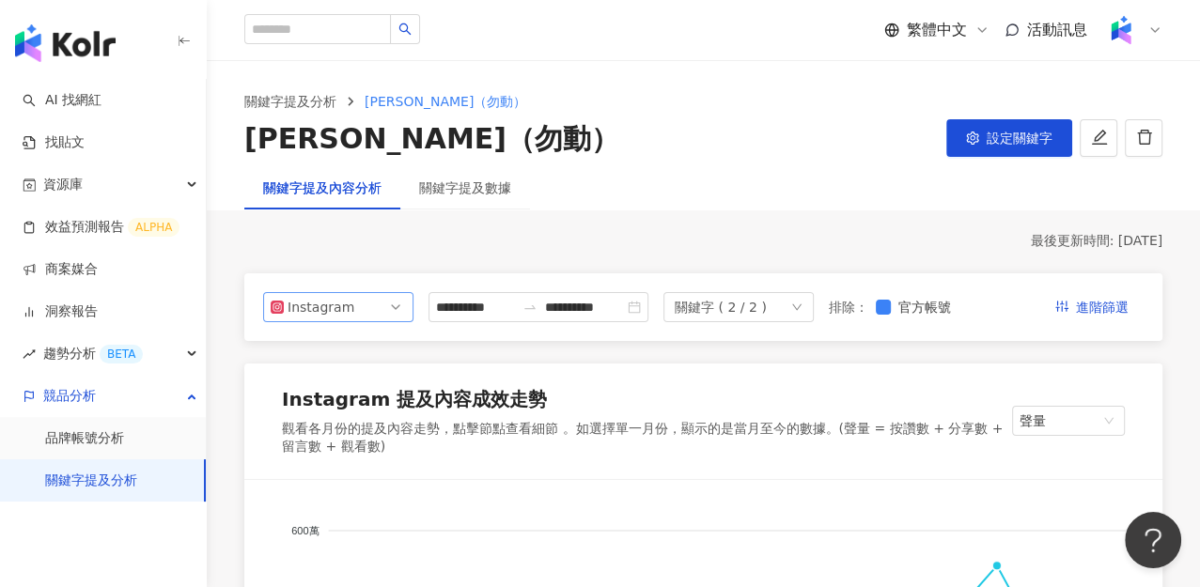
click at [371, 321] on span "Instagram" at bounding box center [338, 307] width 135 height 28
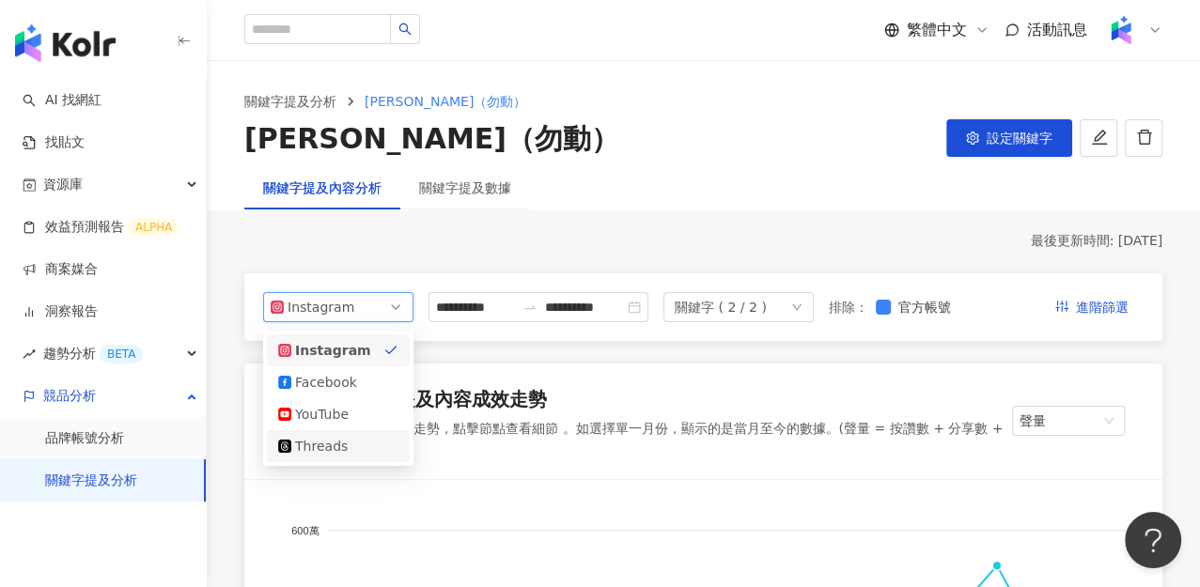
click at [326, 448] on div "Threads" at bounding box center [325, 446] width 61 height 21
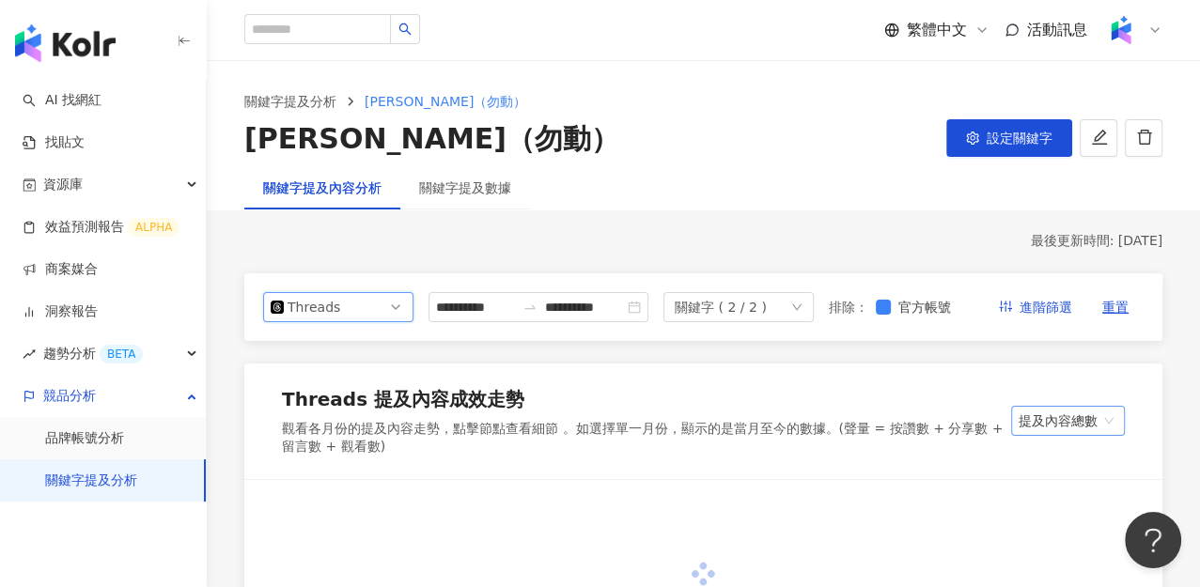
click at [1053, 435] on span "提及內容總數" at bounding box center [1068, 421] width 99 height 28
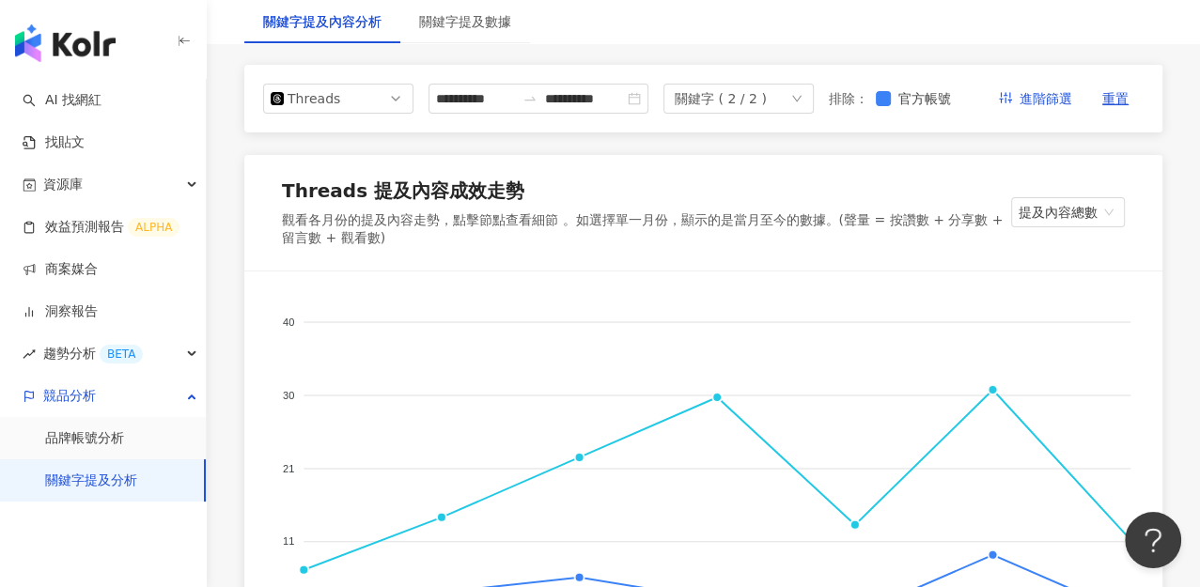
scroll to position [104, 0]
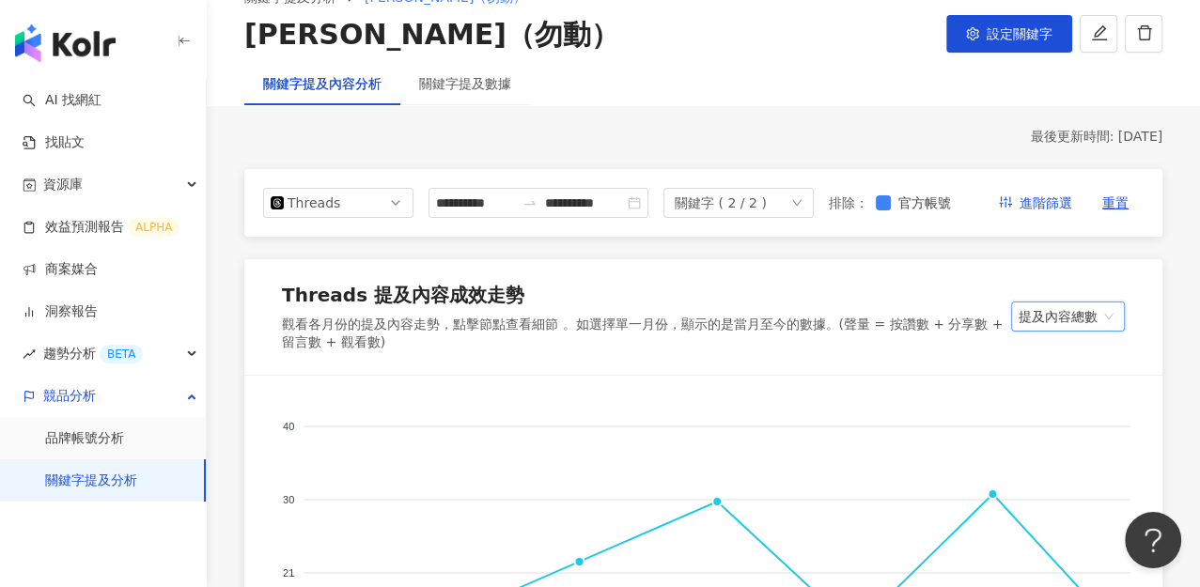
click at [1068, 331] on span "提及內容總數" at bounding box center [1068, 317] width 99 height 28
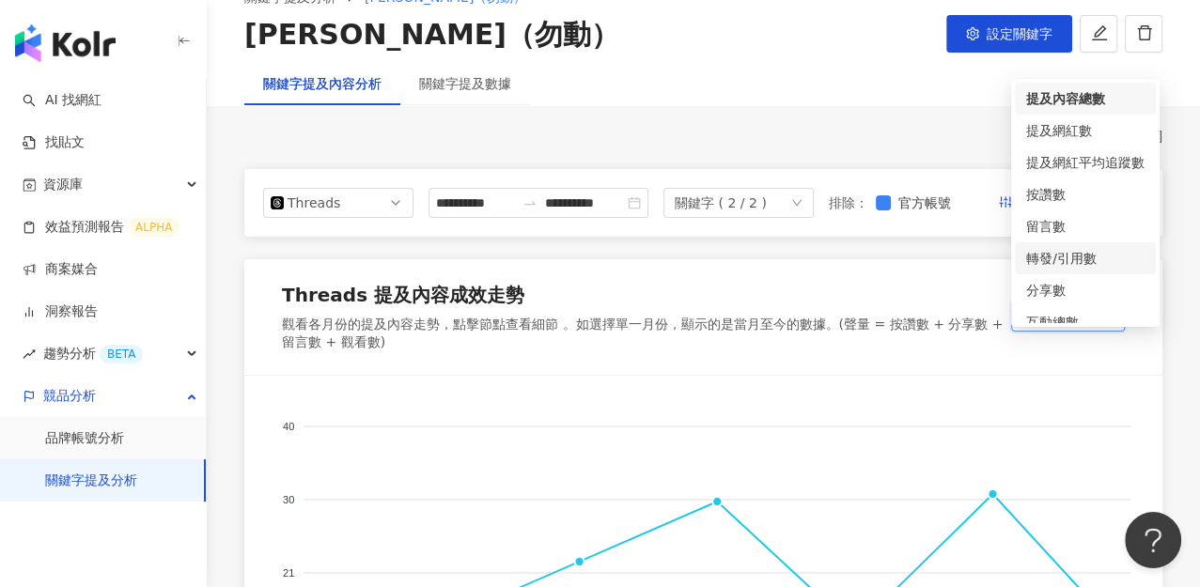
click at [1057, 258] on div "轉發/引用數" at bounding box center [1085, 258] width 118 height 21
